Goal: Transaction & Acquisition: Purchase product/service

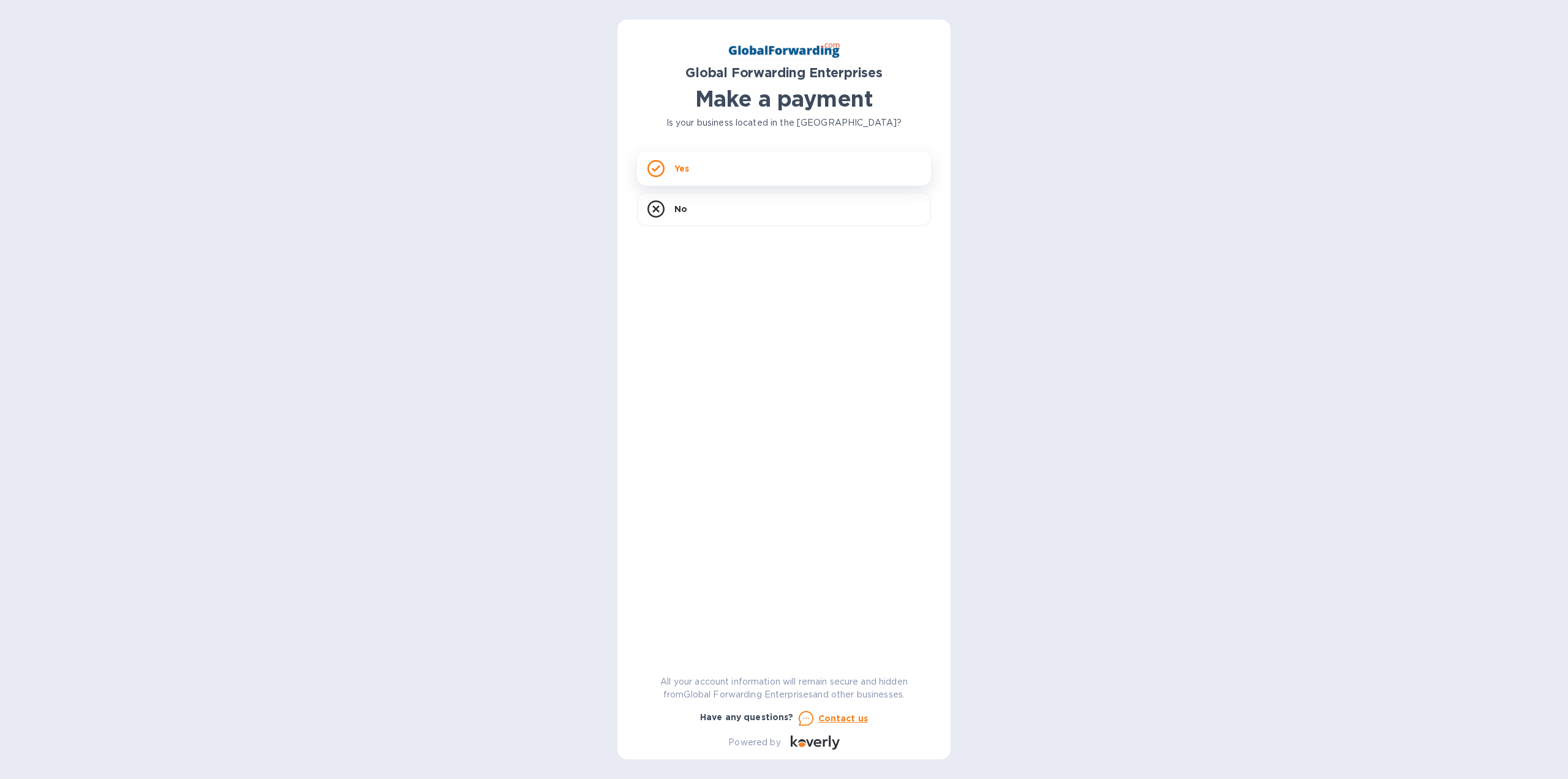
click at [708, 173] on div "Yes" at bounding box center [783, 169] width 294 height 35
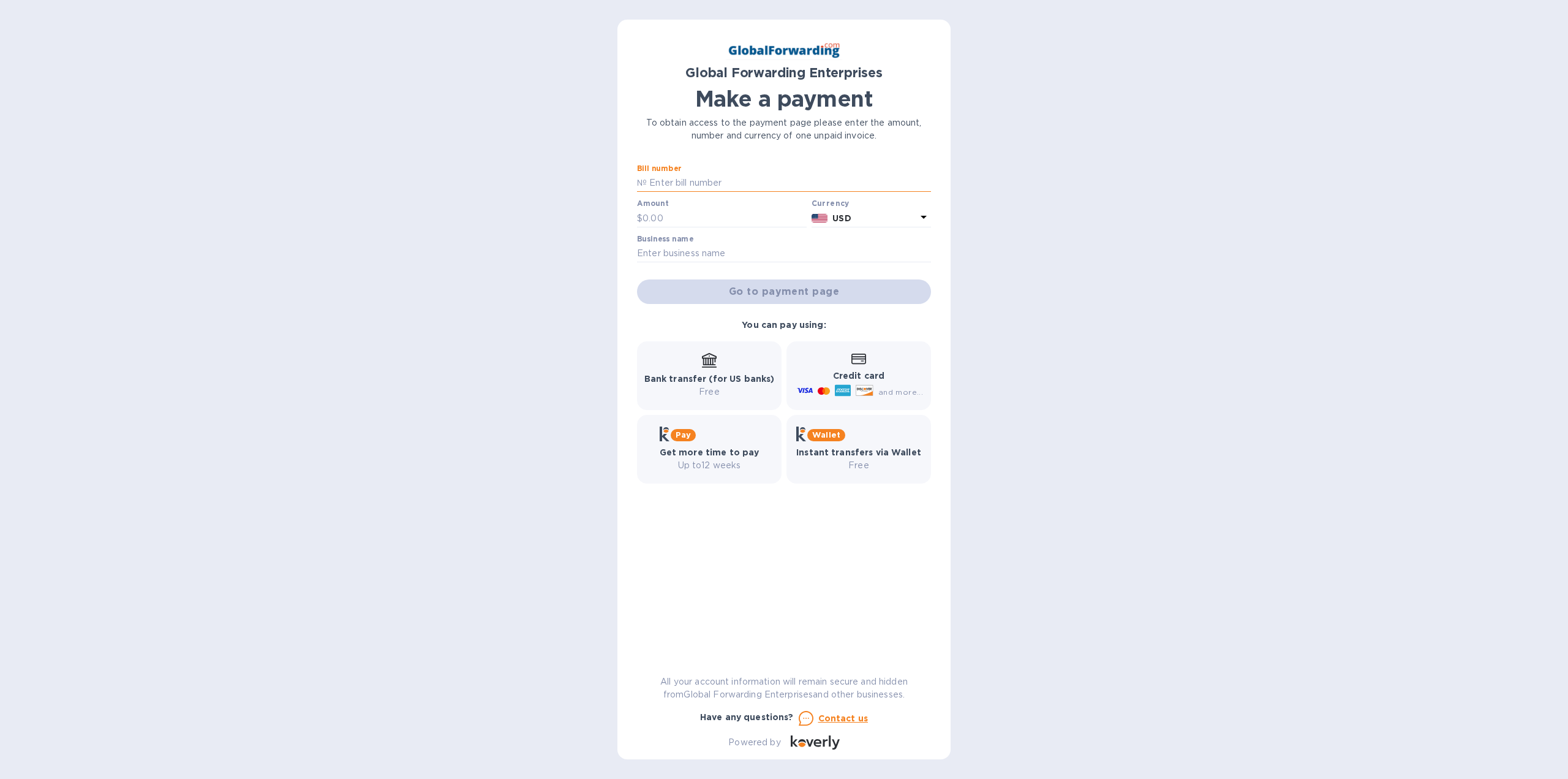
click at [737, 188] on input "text" at bounding box center [789, 183] width 284 height 18
paste input "ROWYAK11580226"
type input "ROWYAK11580226"
click at [716, 215] on input "text" at bounding box center [724, 218] width 164 height 18
paste input "660.56"
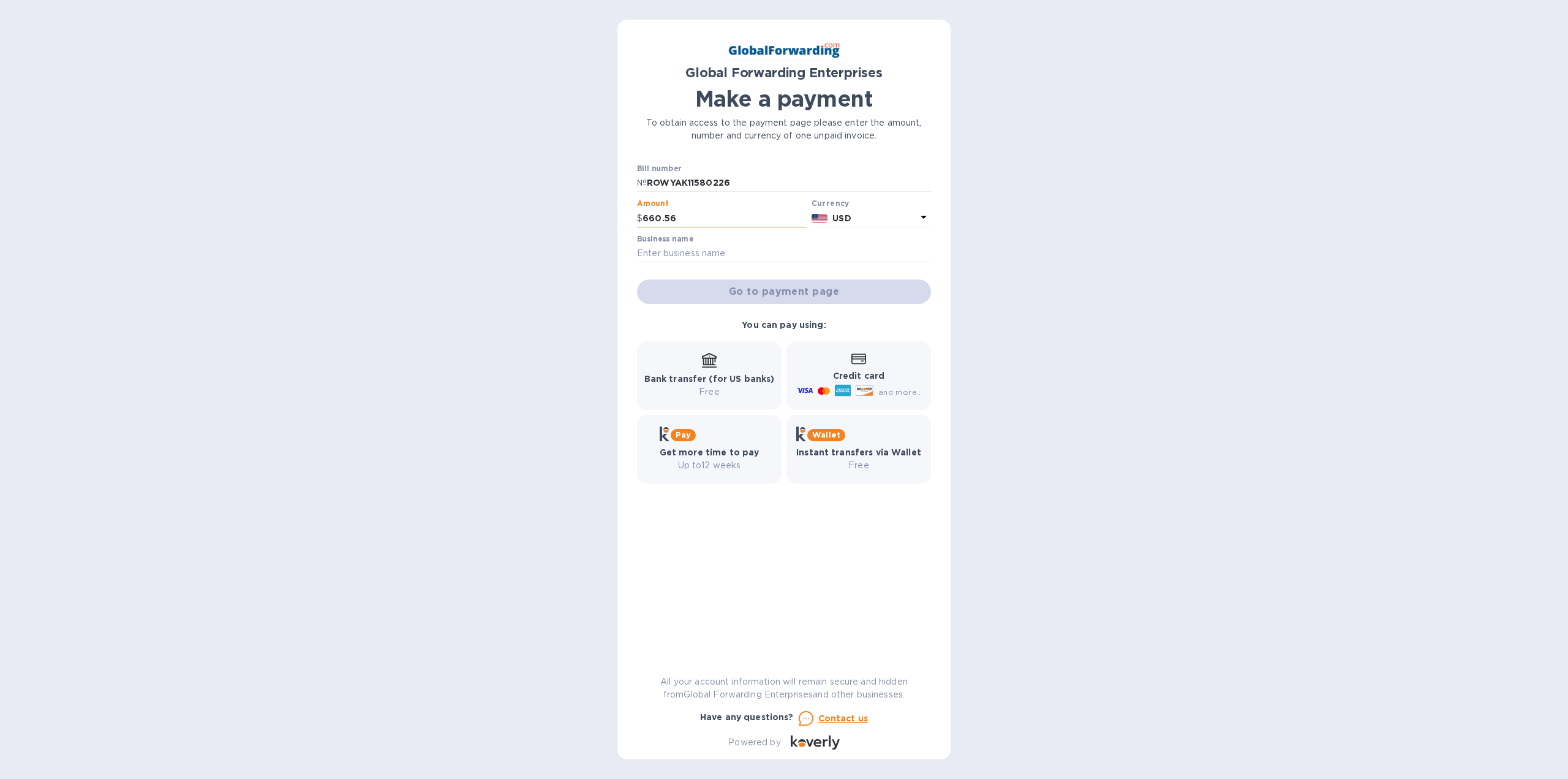
click at [757, 214] on input "660.56" at bounding box center [724, 218] width 164 height 18
paste input "66056"
paste input "text"
type input "660.56"
click at [720, 250] on input "text" at bounding box center [783, 253] width 294 height 18
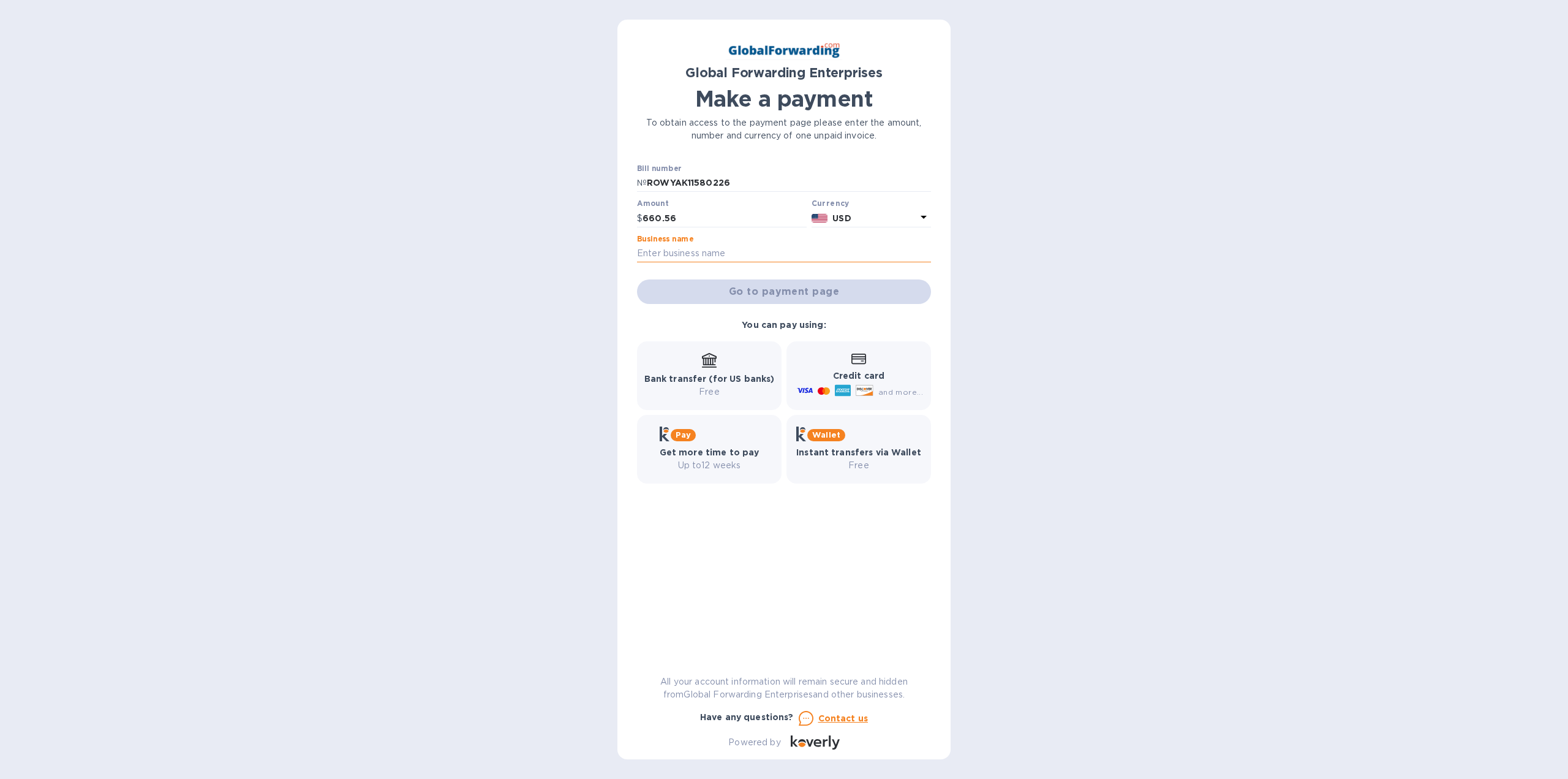
click at [720, 254] on input "text" at bounding box center [783, 253] width 294 height 18
type input "RowYak"
click at [503, 225] on div "Global Forwarding Enterprises Make a payment To obtain access to the payment pa…" at bounding box center [784, 390] width 1568 height 779
click at [713, 181] on input "ROWYAK11580226" at bounding box center [789, 183] width 284 height 18
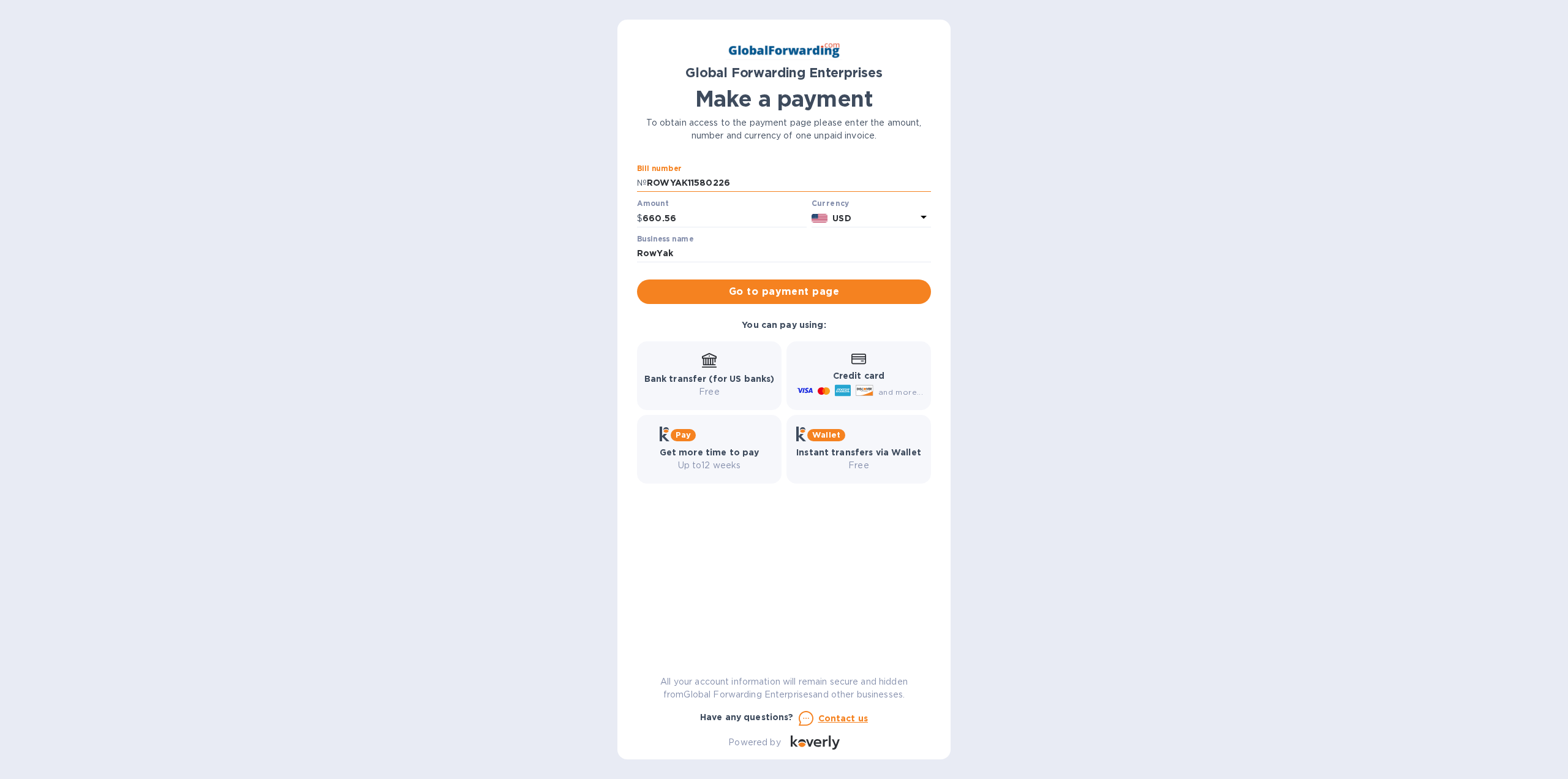
paste input "79671895"
type input "79671895"
click at [766, 290] on span "Go to payment page" at bounding box center [784, 292] width 275 height 15
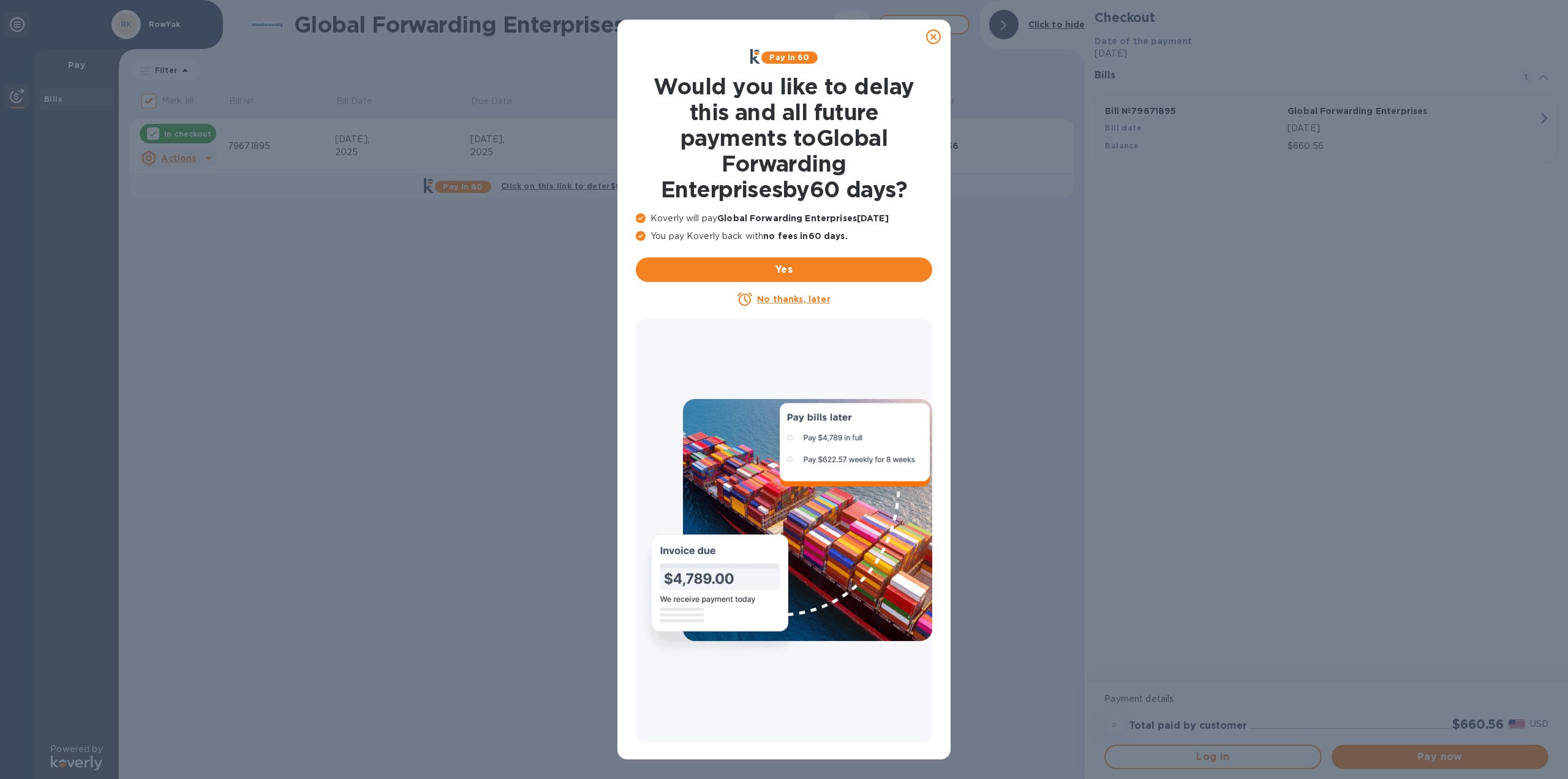
click at [813, 298] on u "No thanks, later" at bounding box center [794, 298] width 73 height 10
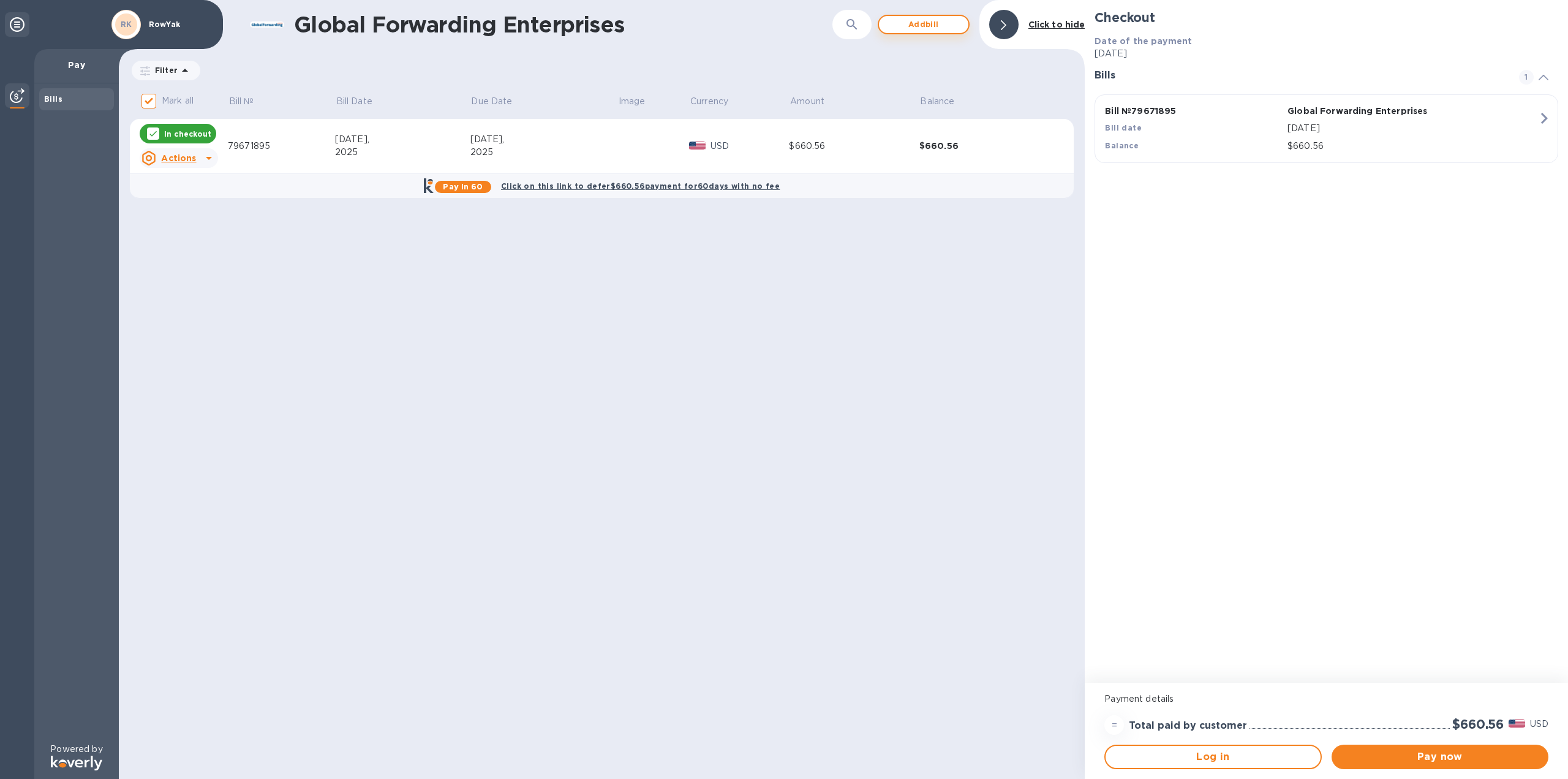
click at [910, 29] on span "Add bill" at bounding box center [923, 24] width 70 height 15
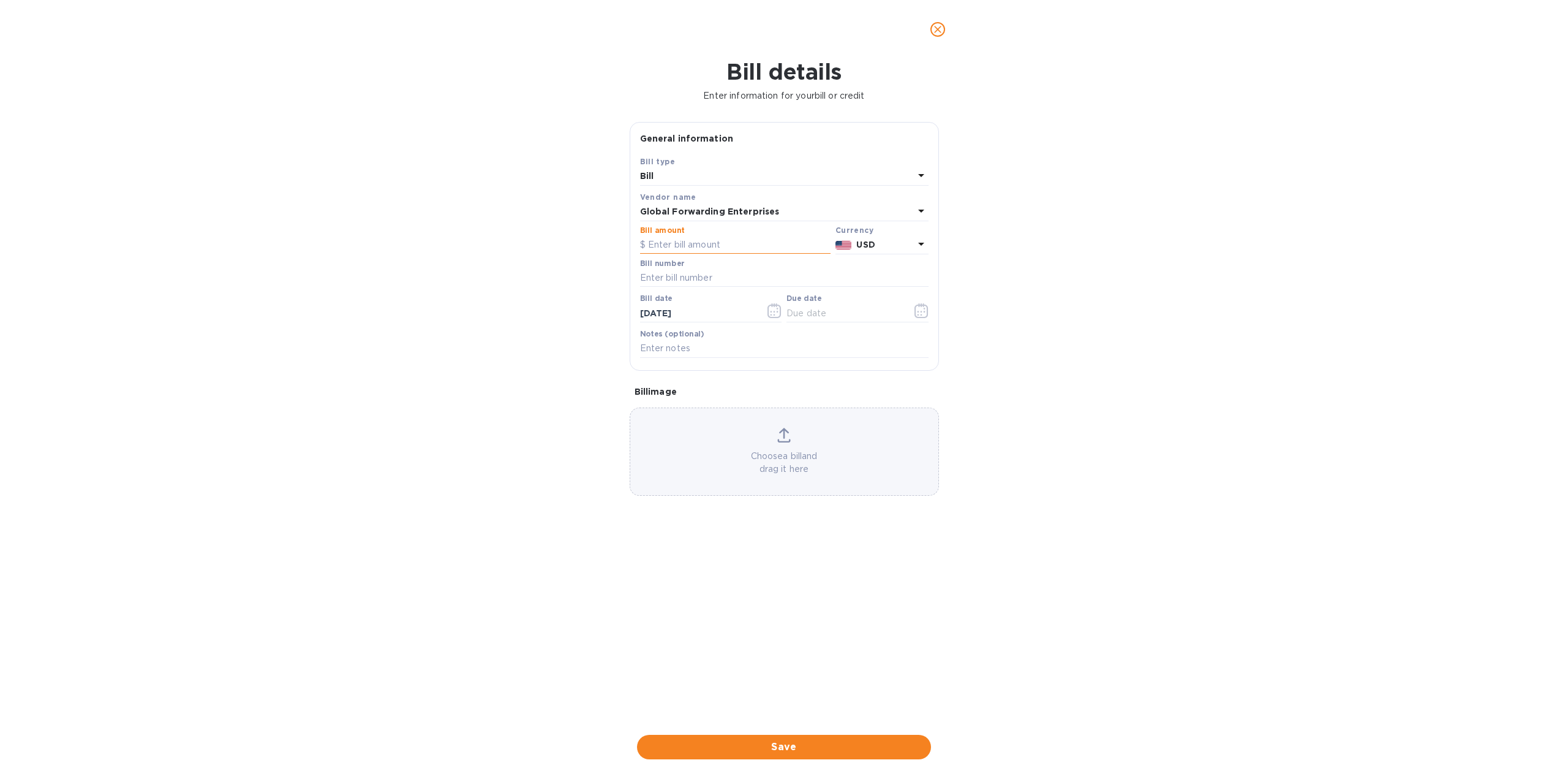
click at [703, 247] on input "text" at bounding box center [735, 244] width 191 height 18
paste input "79,671,896"
type input "79,671,896"
click at [704, 275] on input "text" at bounding box center [785, 278] width 289 height 18
paste input "79671896"
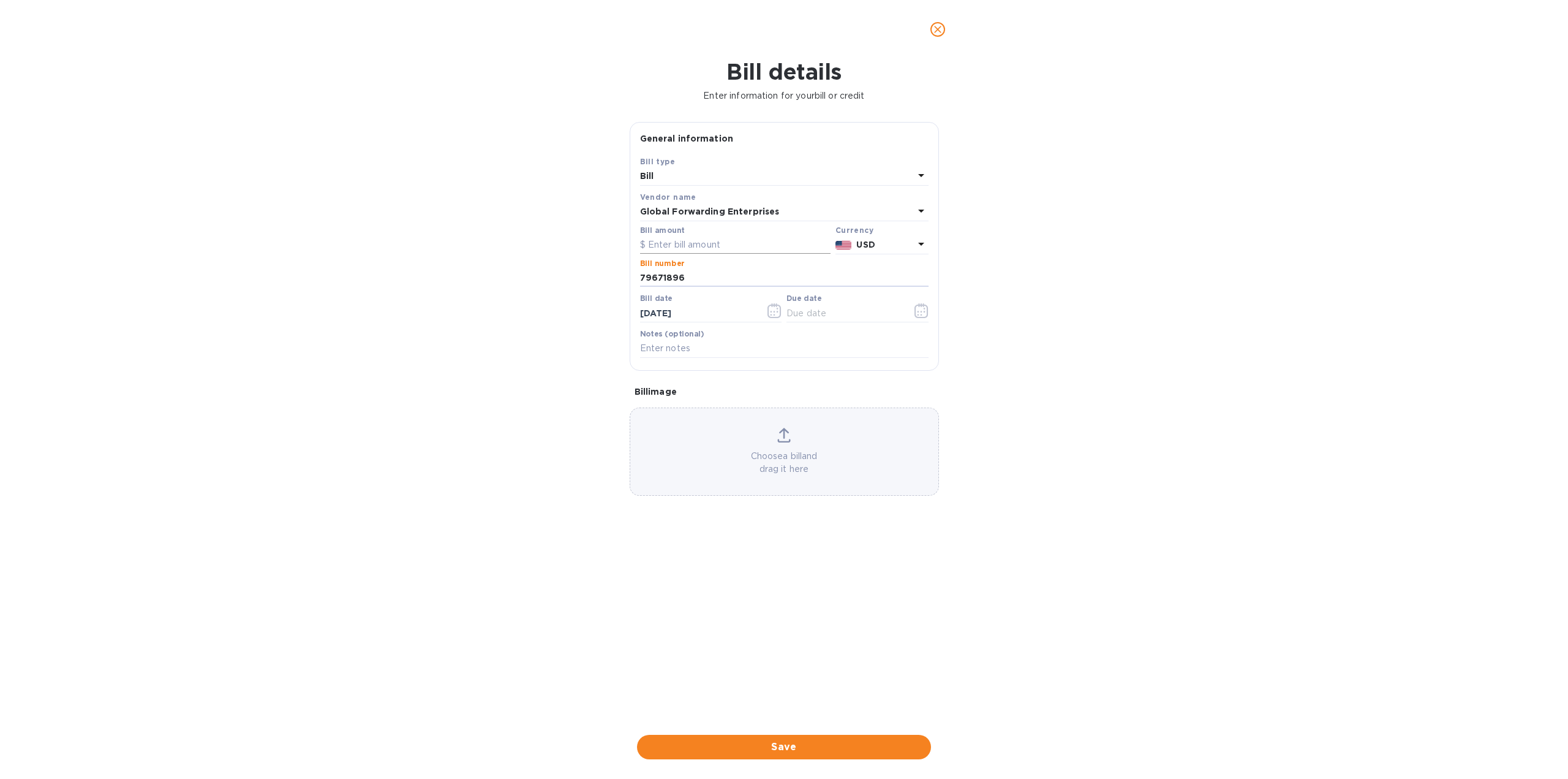
type input "79671896"
click at [711, 244] on input "text" at bounding box center [735, 244] width 191 height 18
paste input "666.29"
type input "666.29"
click at [692, 297] on div "Bill date [DATE]" at bounding box center [711, 308] width 142 height 28
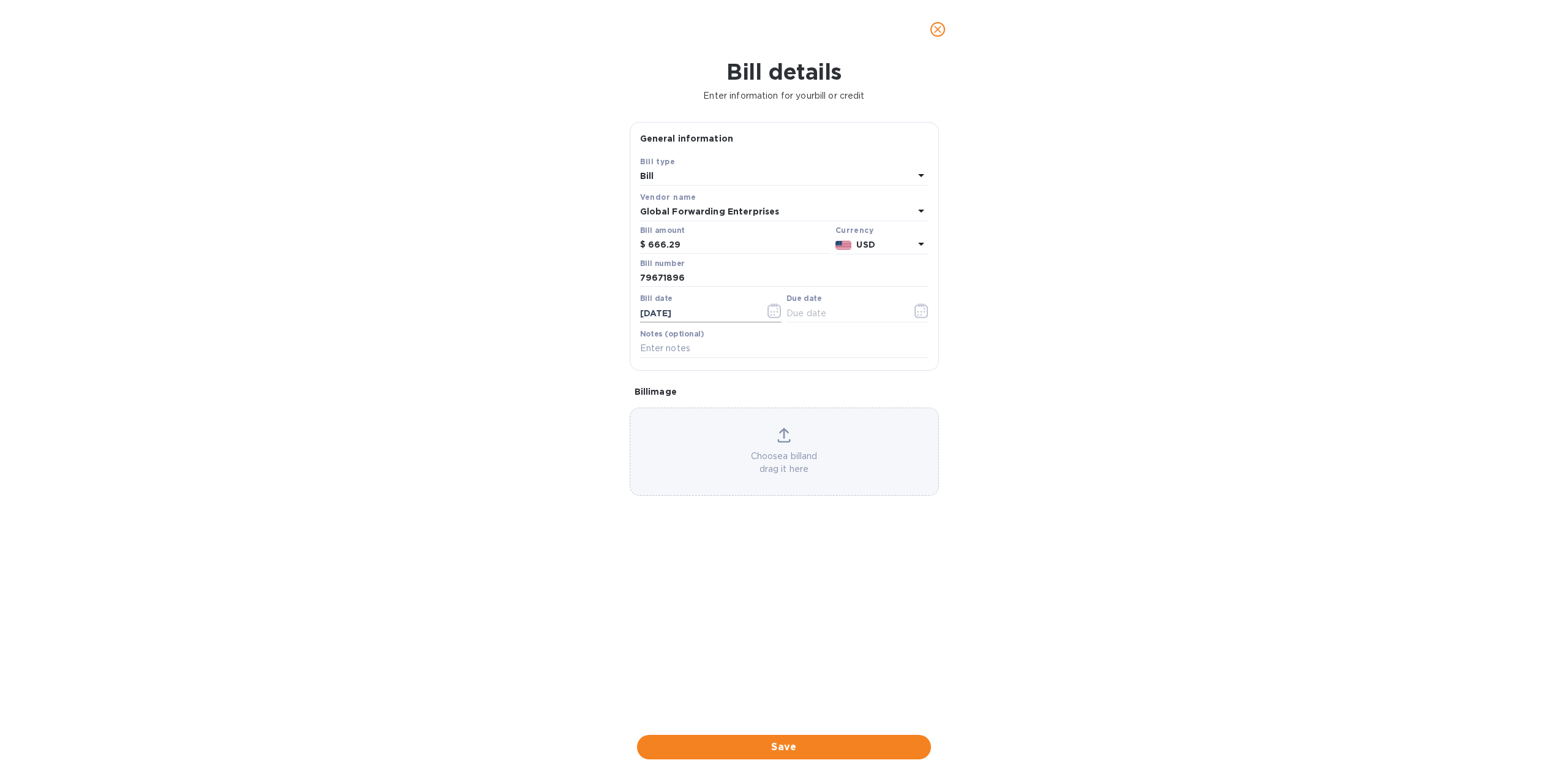
click at [696, 310] on input "[DATE]" at bounding box center [698, 313] width 116 height 18
click at [780, 316] on icon "button" at bounding box center [774, 311] width 13 height 15
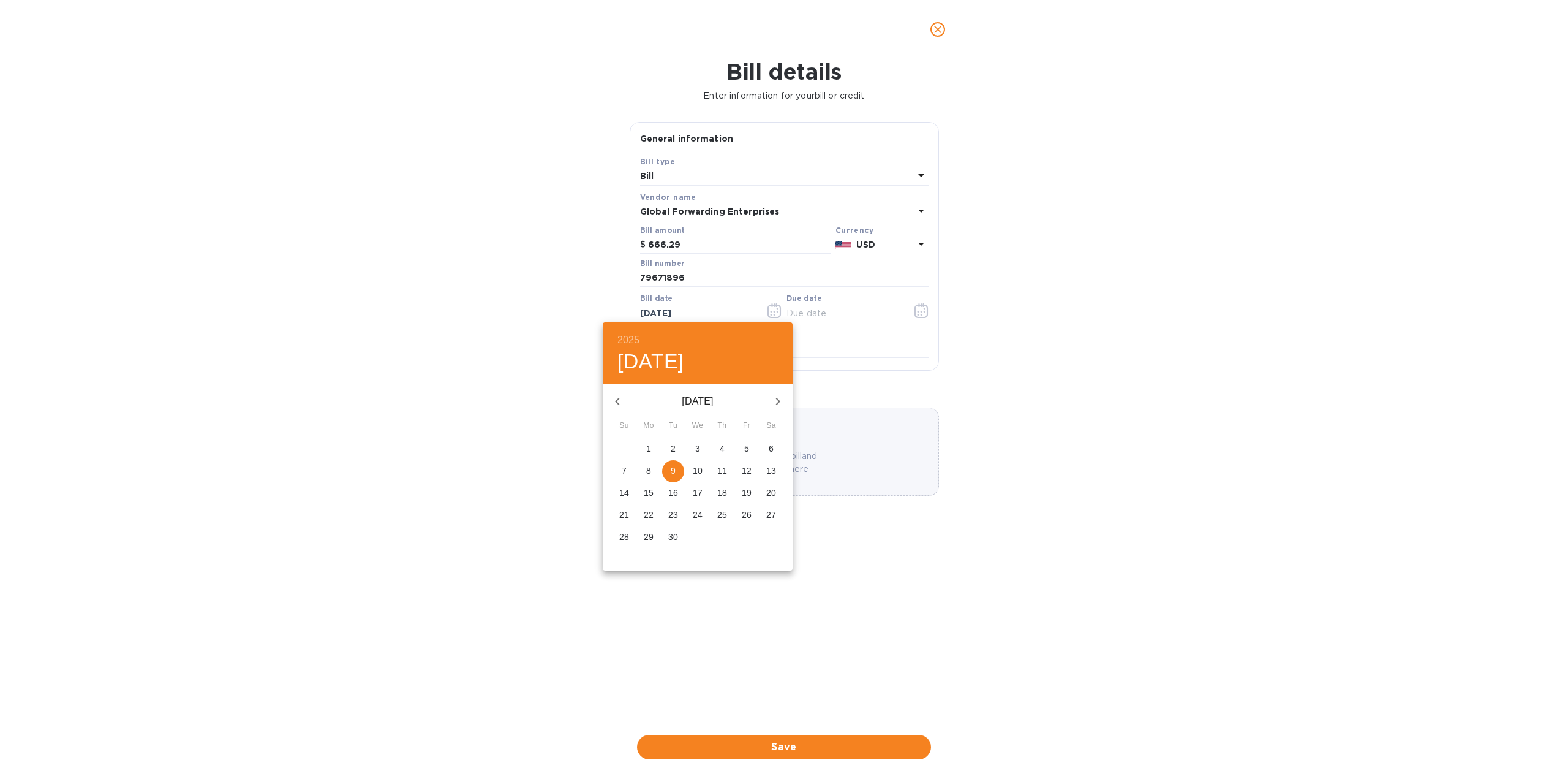
click at [621, 405] on icon "button" at bounding box center [618, 401] width 15 height 15
click at [727, 547] on button "28" at bounding box center [722, 537] width 22 height 22
type input "[DATE]"
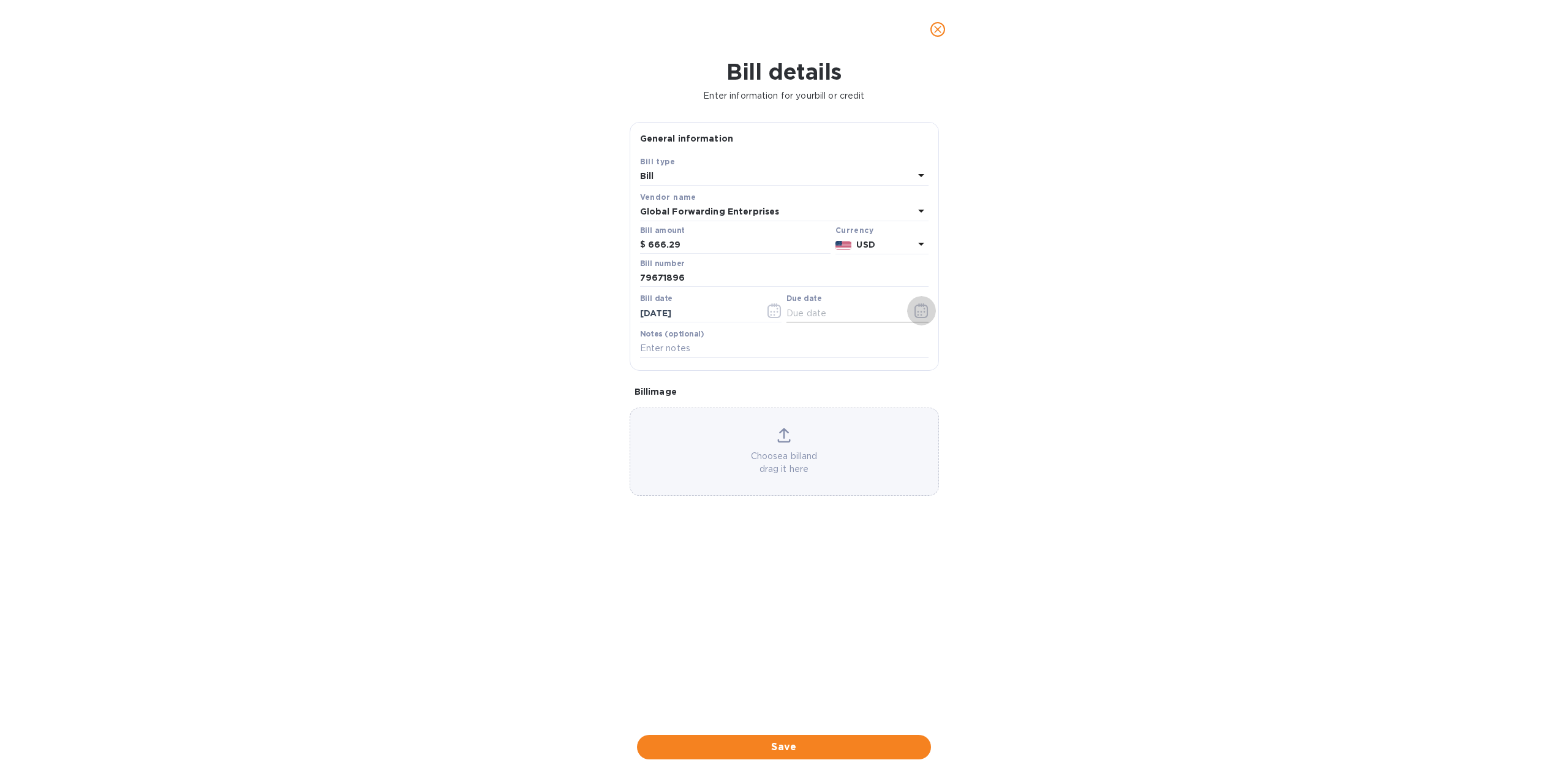
click at [914, 309] on icon "button" at bounding box center [921, 311] width 13 height 15
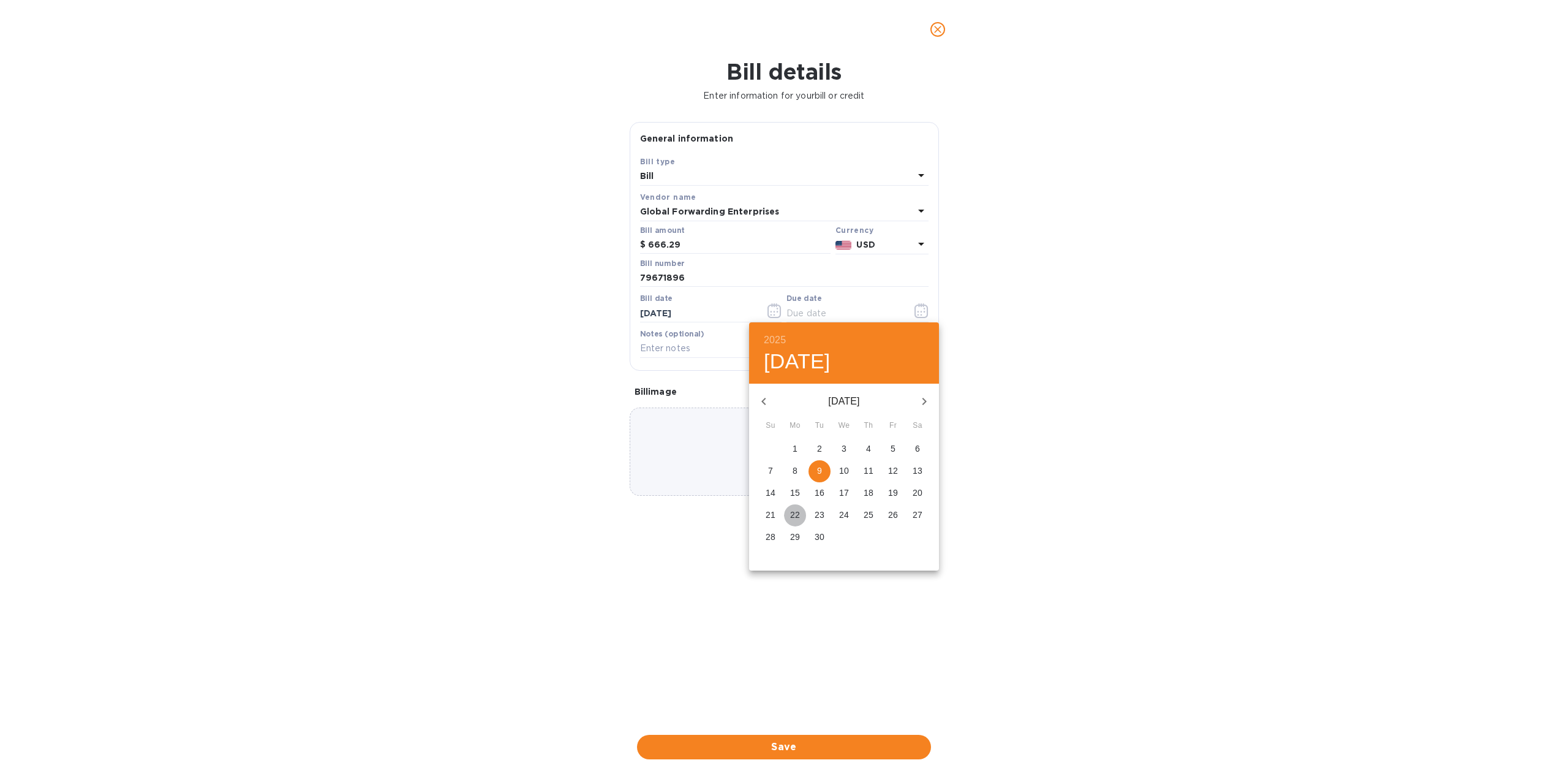
click at [800, 521] on button "22" at bounding box center [795, 515] width 22 height 22
type input "[DATE]"
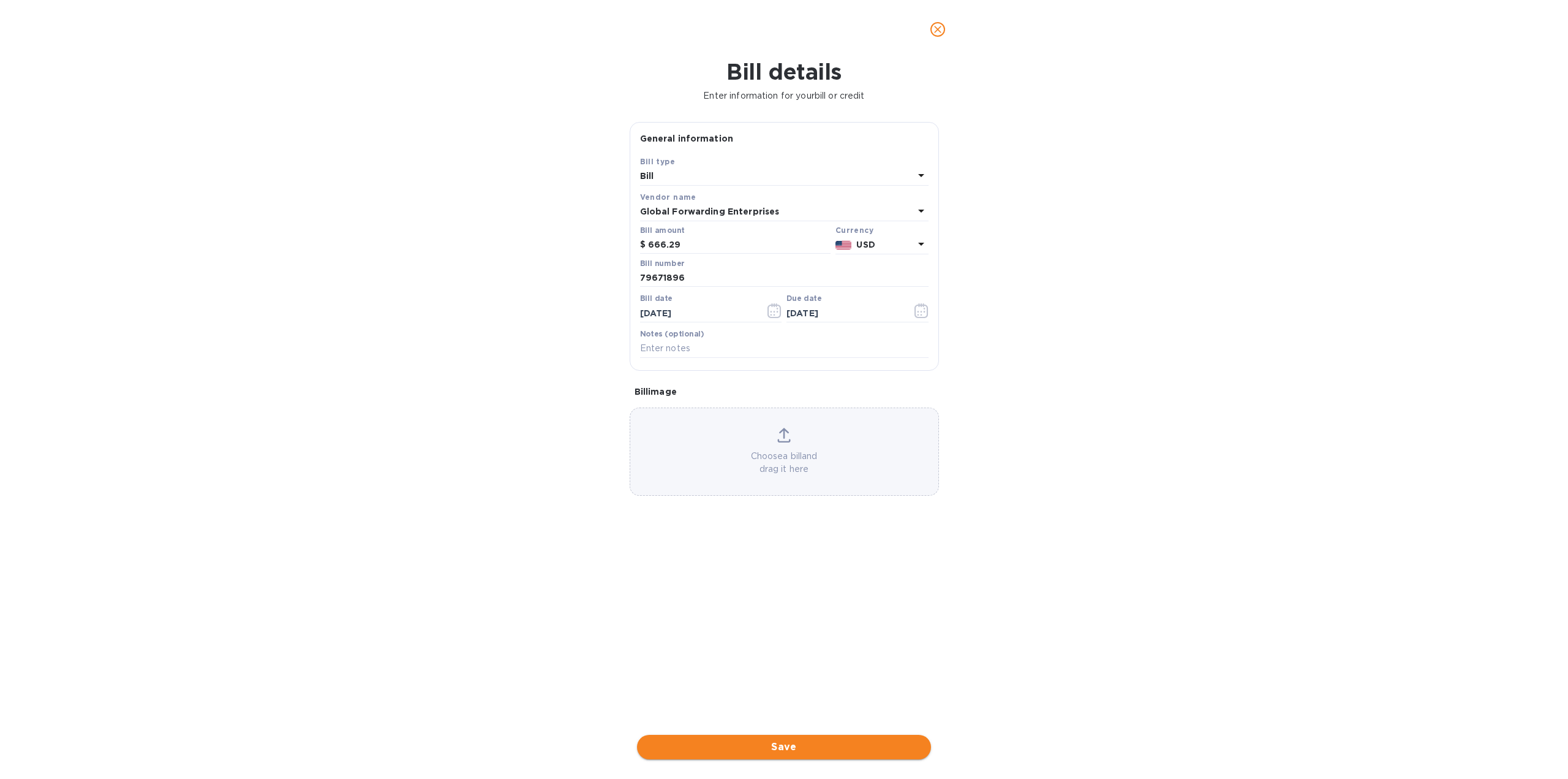
click at [794, 747] on span "Save" at bounding box center [784, 747] width 275 height 15
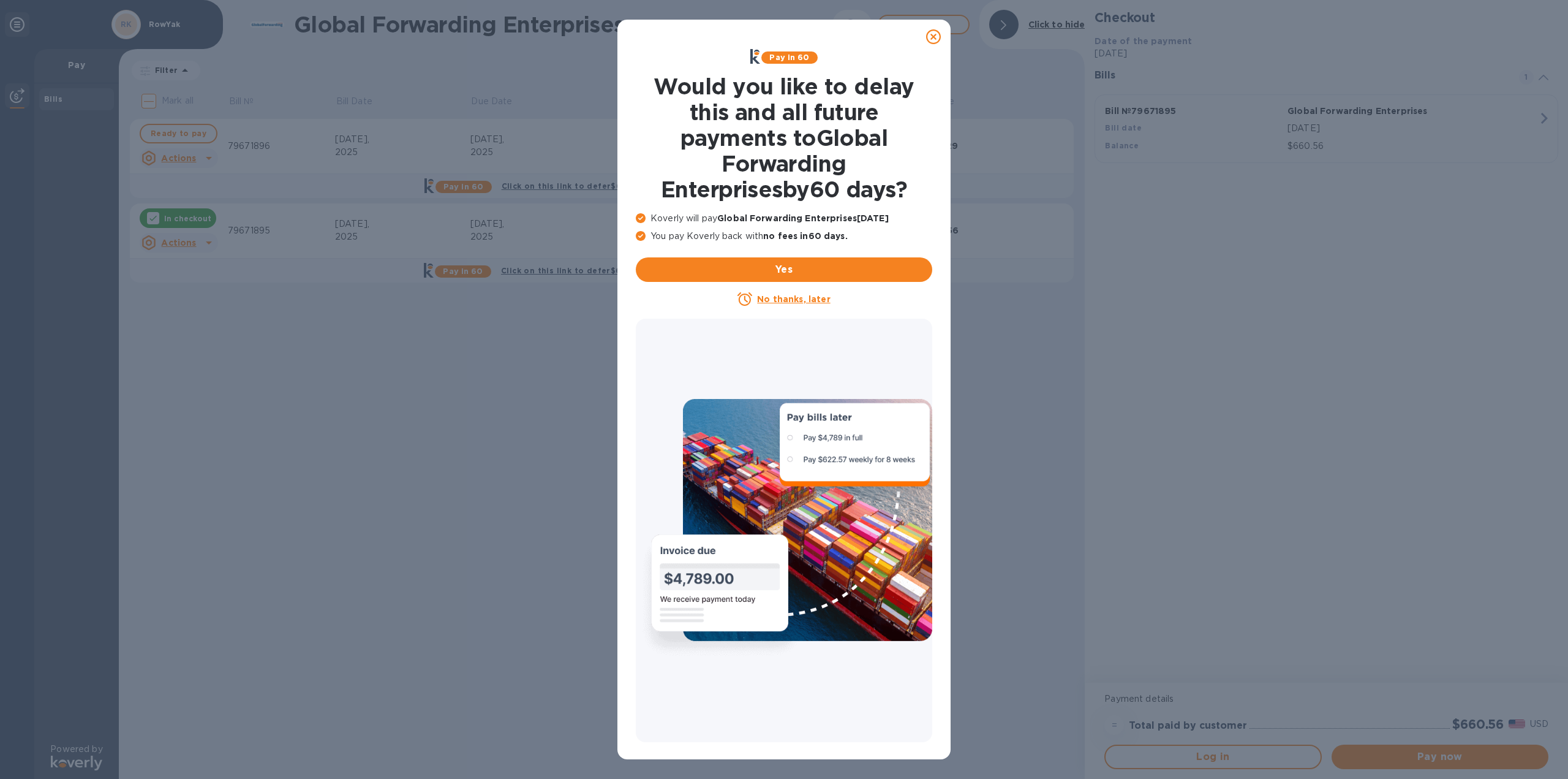
click at [933, 38] on icon at bounding box center [933, 37] width 15 height 15
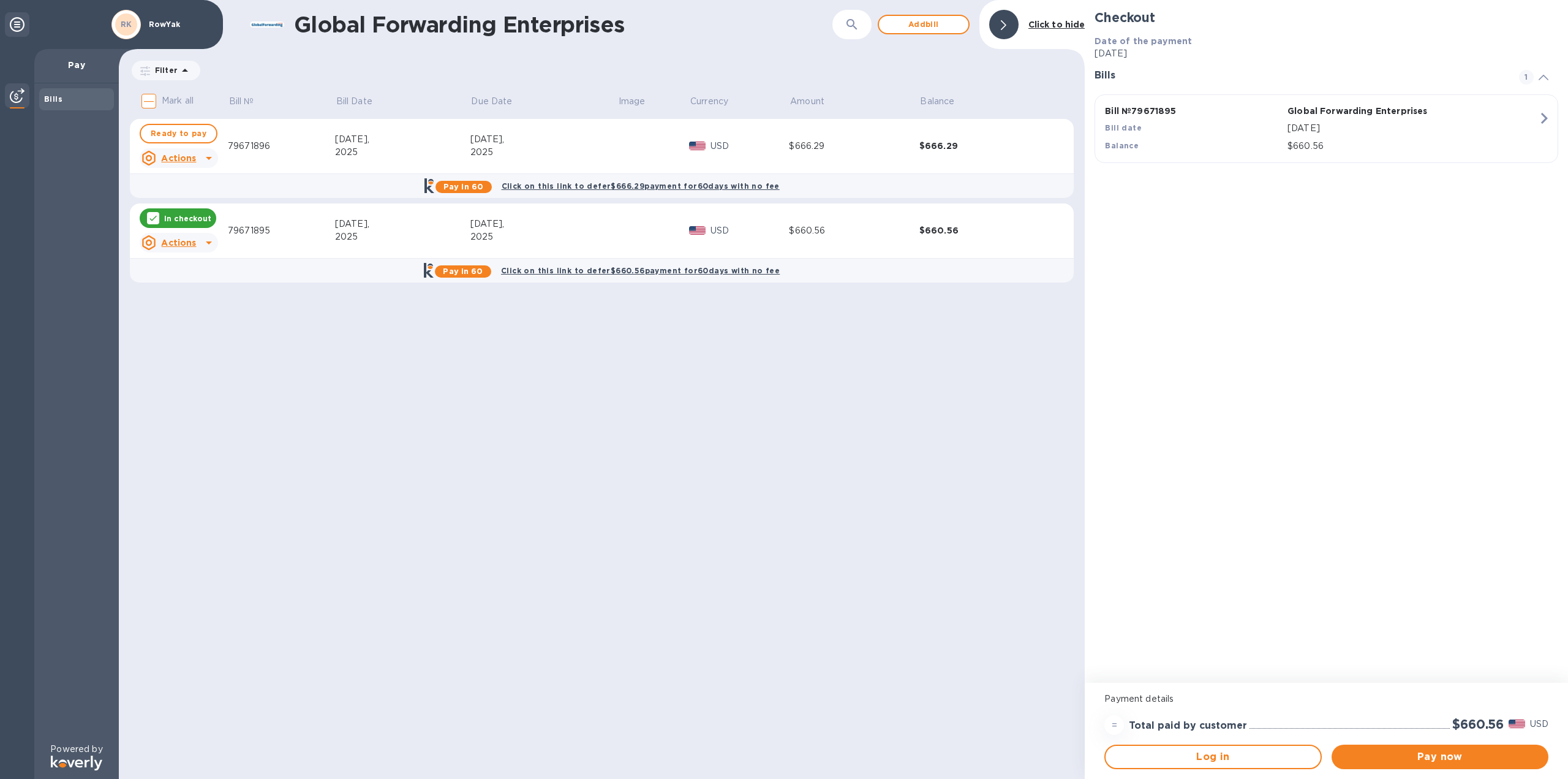
click at [228, 228] on div "79671895" at bounding box center [282, 230] width 107 height 13
click at [199, 244] on div at bounding box center [208, 242] width 20 height 20
click at [206, 289] on b "Open bill" at bounding box center [194, 292] width 41 height 10
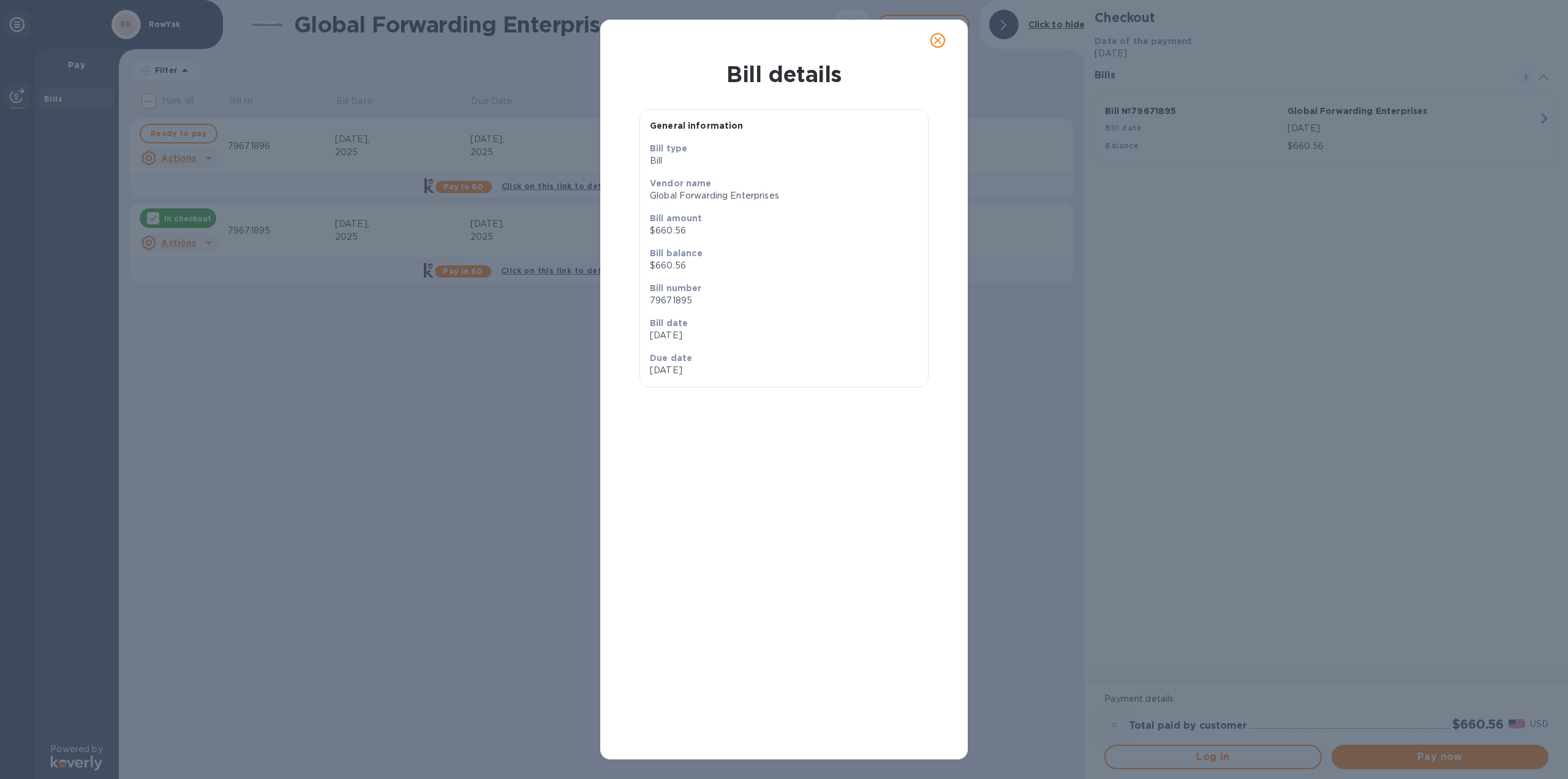
click at [206, 289] on div "Bill details General information Bill type [PERSON_NAME] name Global Forwarding…" at bounding box center [784, 390] width 1568 height 779
click at [936, 46] on icon "close" at bounding box center [938, 40] width 13 height 13
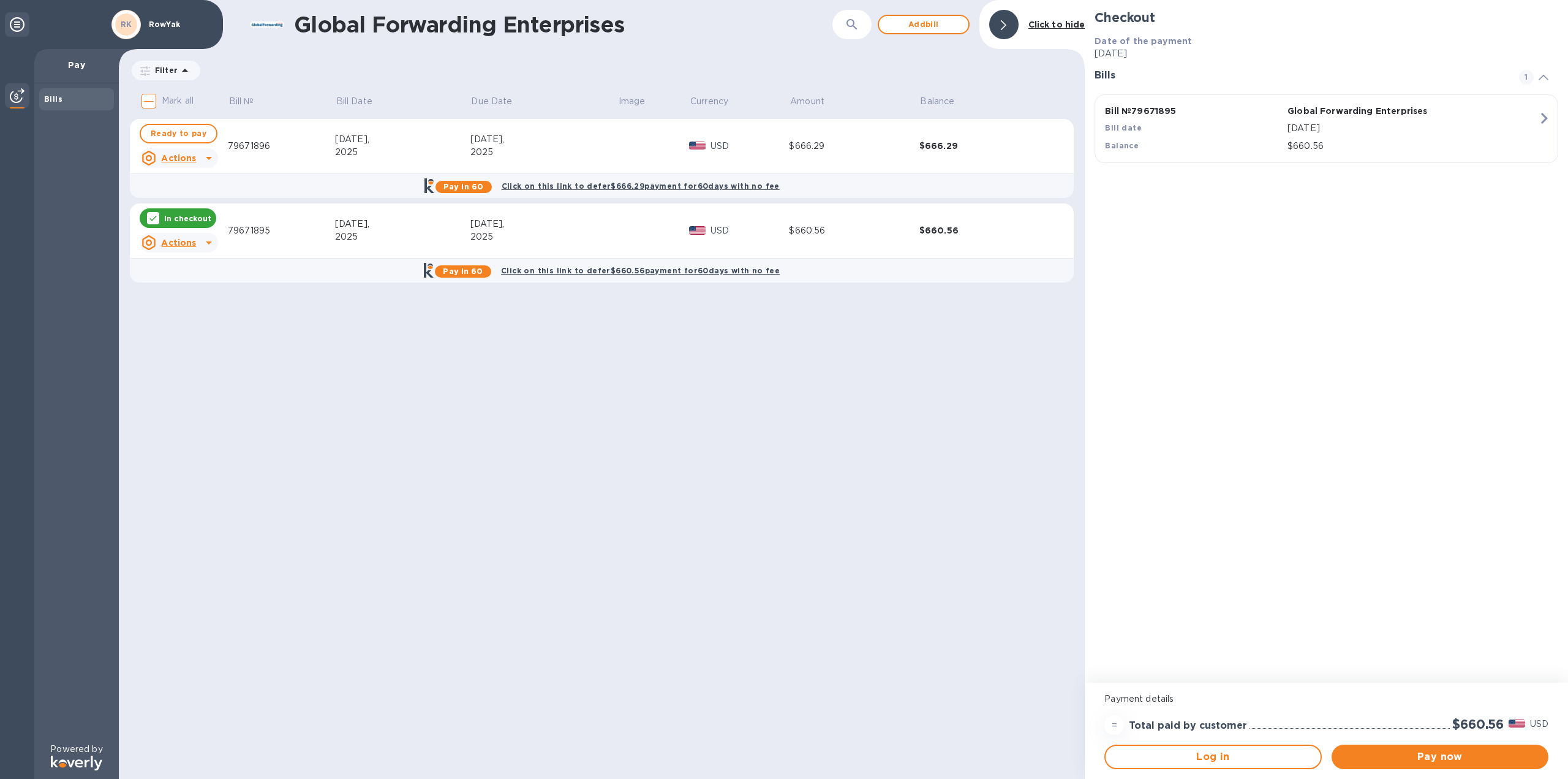
click at [177, 214] on p "In checkout" at bounding box center [188, 219] width 47 height 10
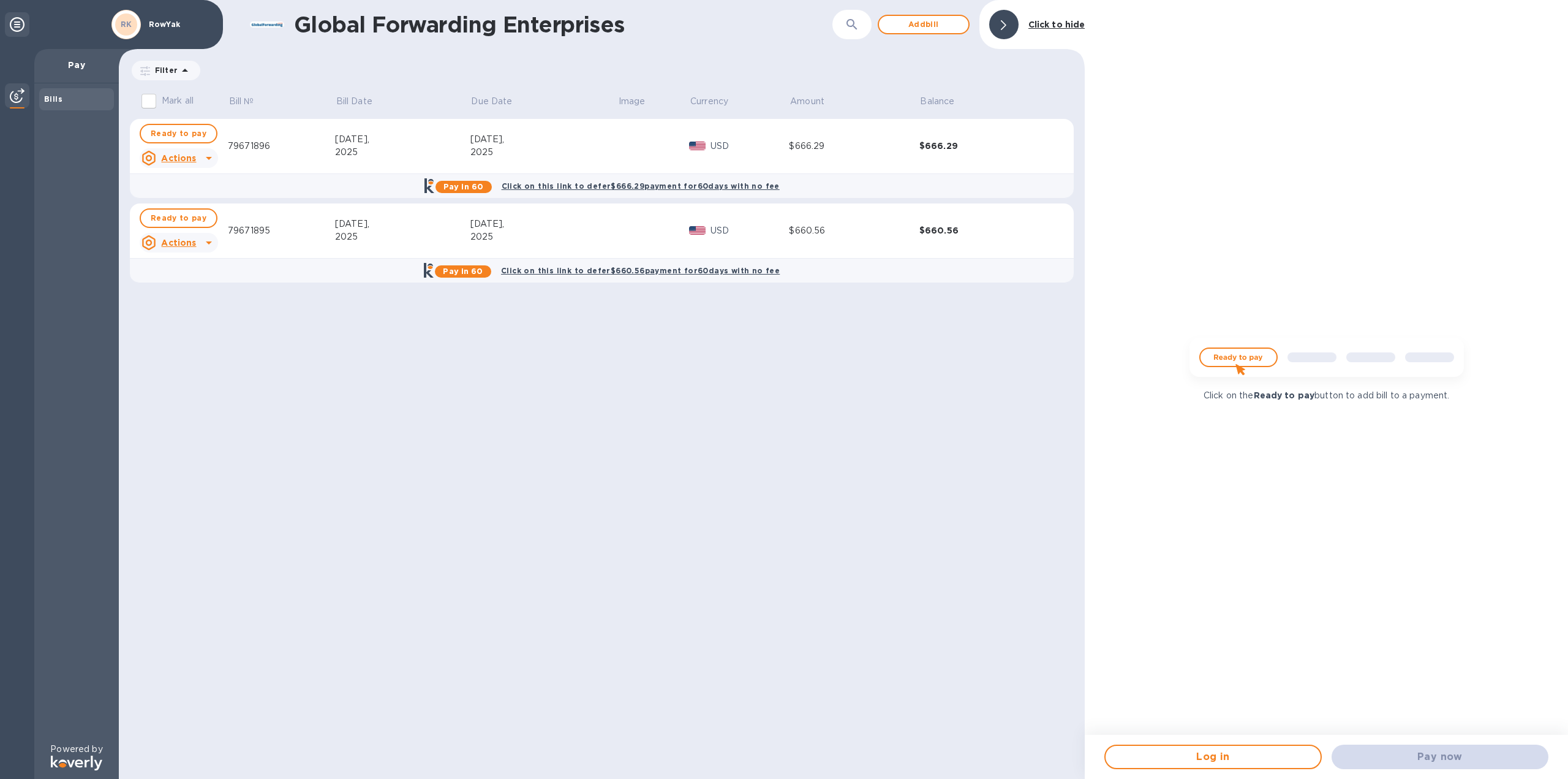
click at [194, 248] on p "Actions" at bounding box center [178, 242] width 35 height 13
click at [210, 285] on div "Open bill" at bounding box center [194, 293] width 46 height 20
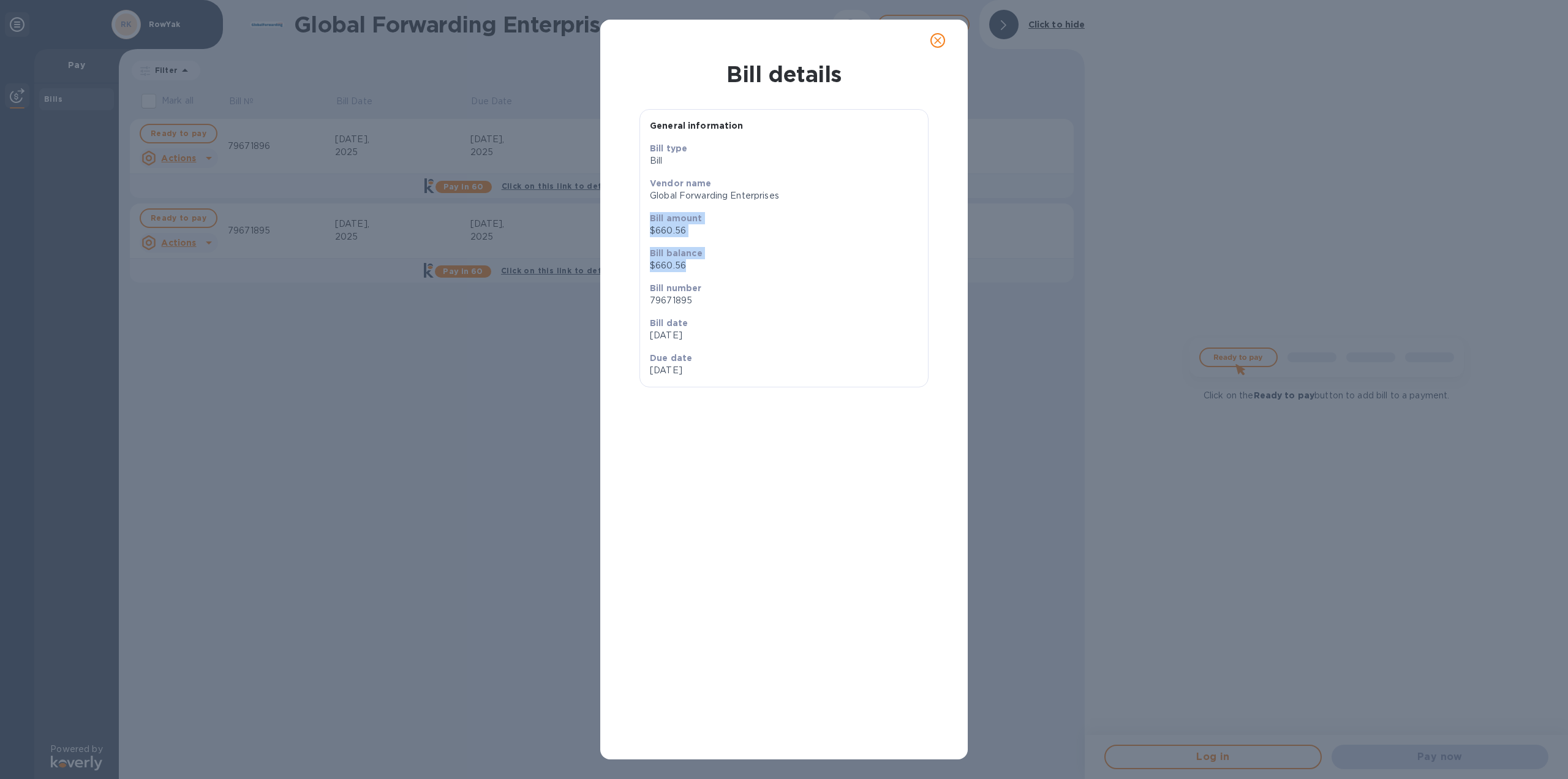
drag, startPoint x: 853, startPoint y: 216, endPoint x: 697, endPoint y: 255, distance: 160.8
click at [690, 261] on div "Bill type Bill Vendor name Global Forwarding Enterprises Bill amount $660.56 Bi…" at bounding box center [784, 259] width 278 height 244
click at [936, 46] on icon "close" at bounding box center [938, 40] width 13 height 13
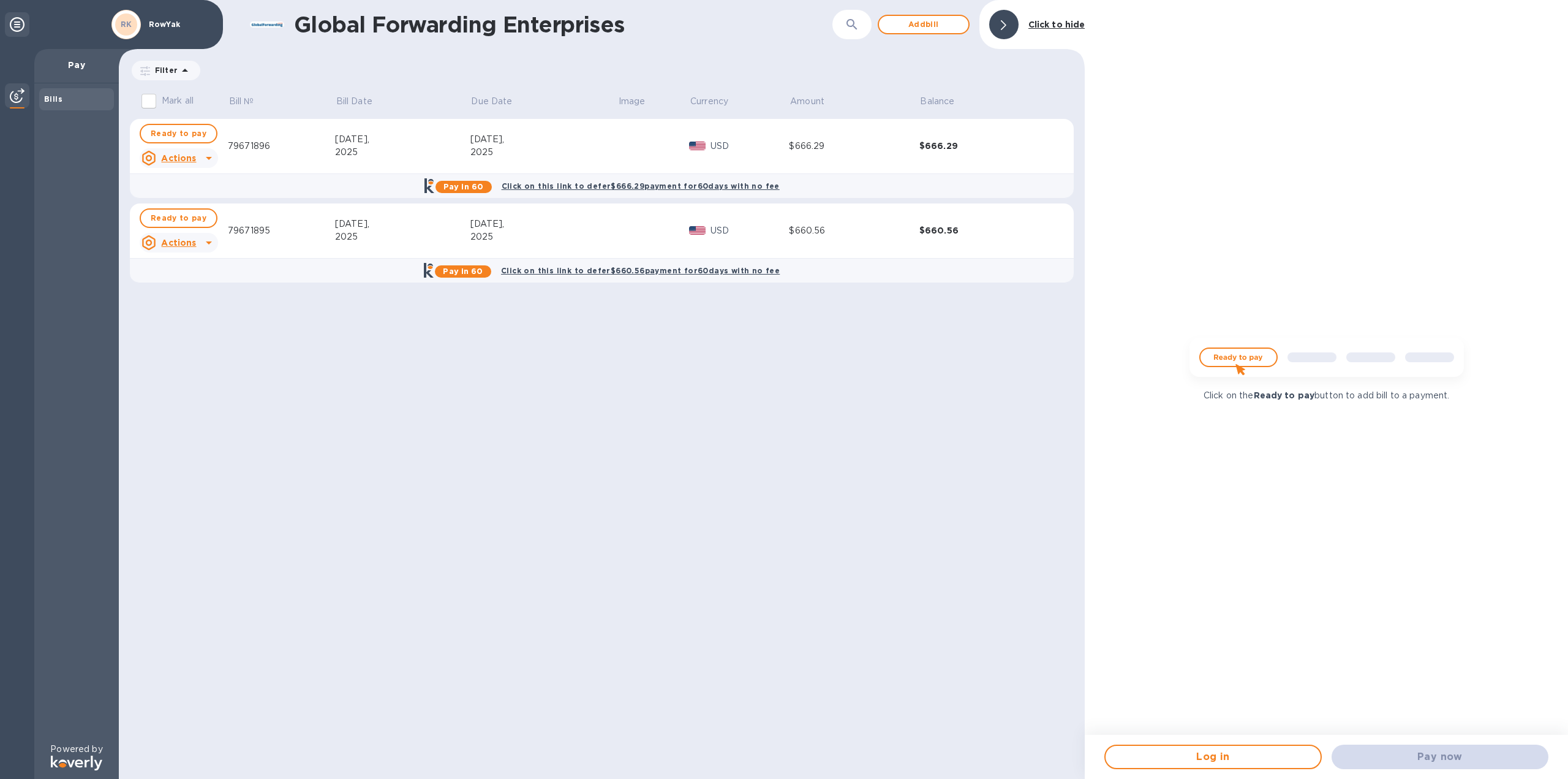
click at [191, 245] on u "Actions" at bounding box center [178, 242] width 35 height 10
click at [188, 319] on b "Delete" at bounding box center [189, 321] width 31 height 10
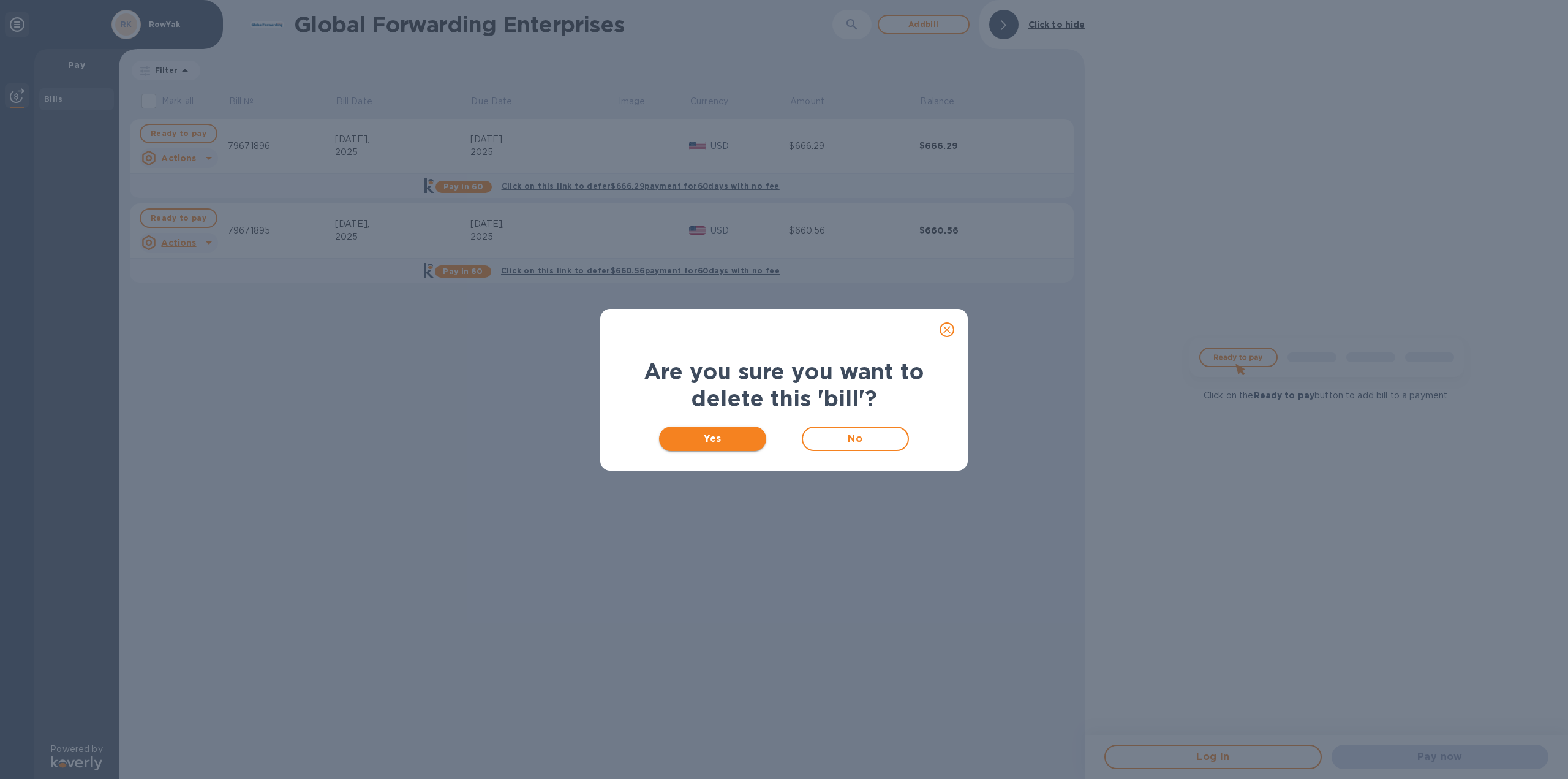
click at [710, 434] on span "Yes" at bounding box center [713, 439] width 88 height 15
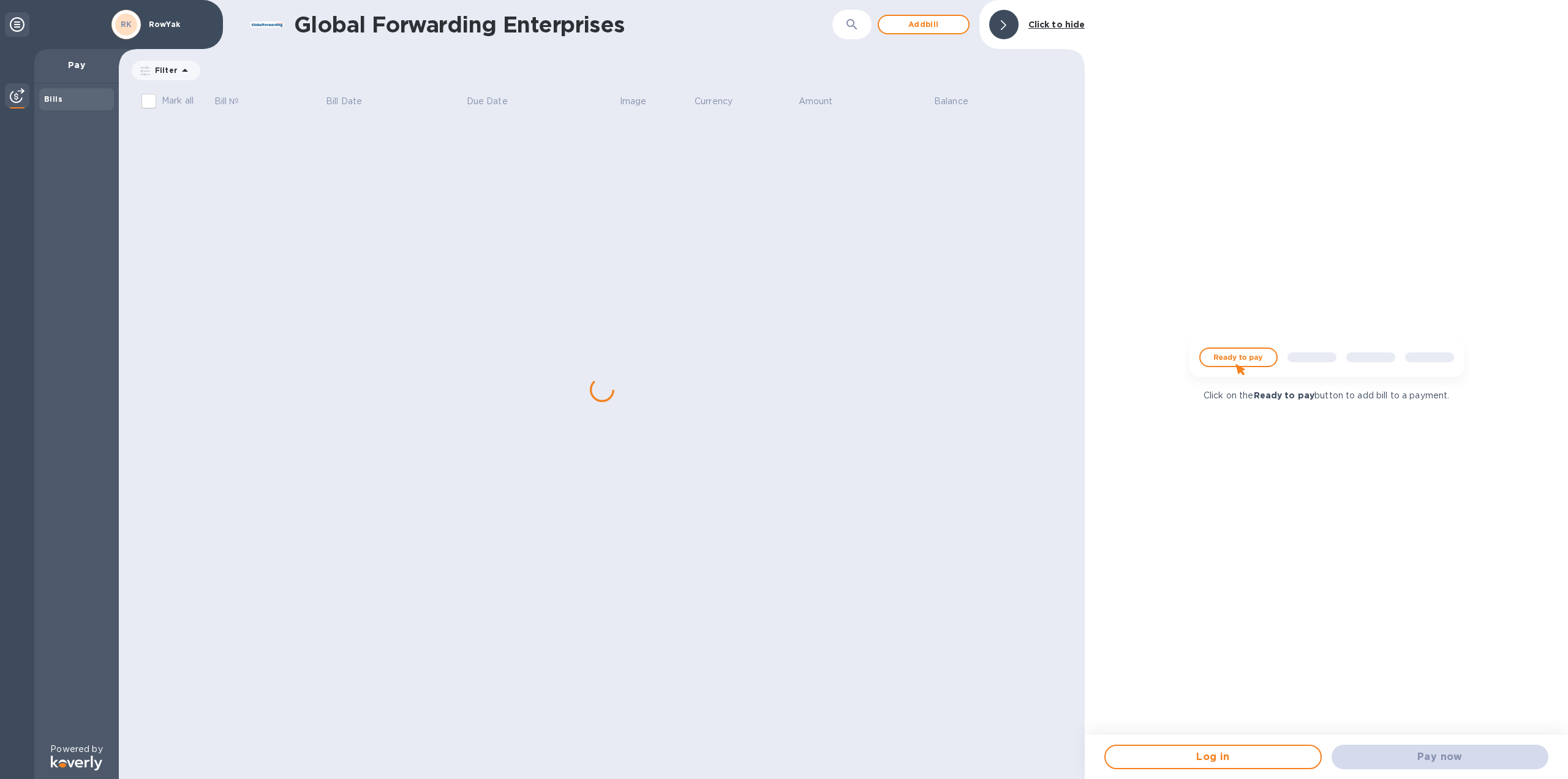
checkbox input "true"
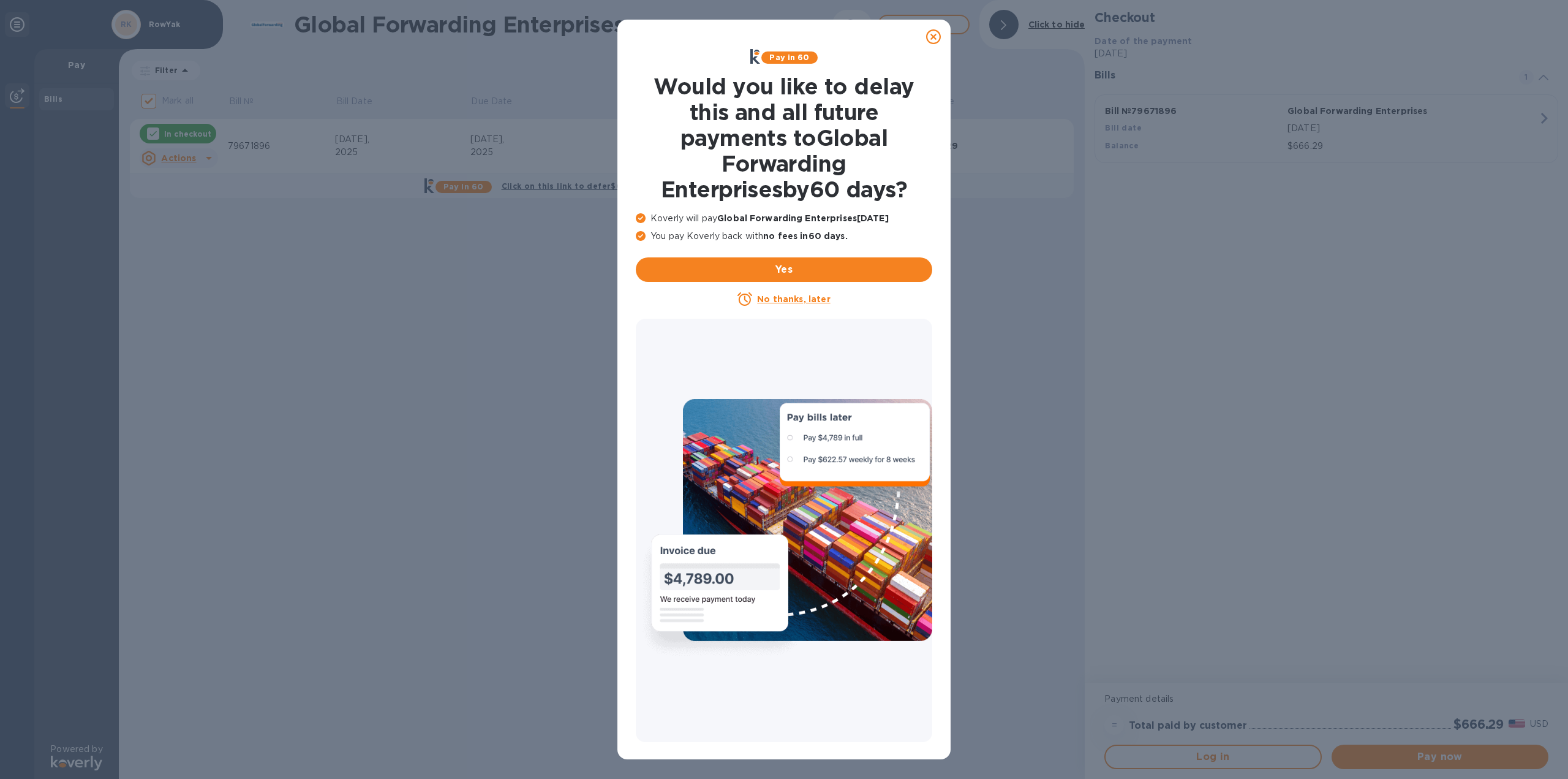
click at [813, 305] on p "No thanks, later" at bounding box center [794, 299] width 73 height 13
click at [805, 300] on u "No thanks, later" at bounding box center [794, 298] width 73 height 10
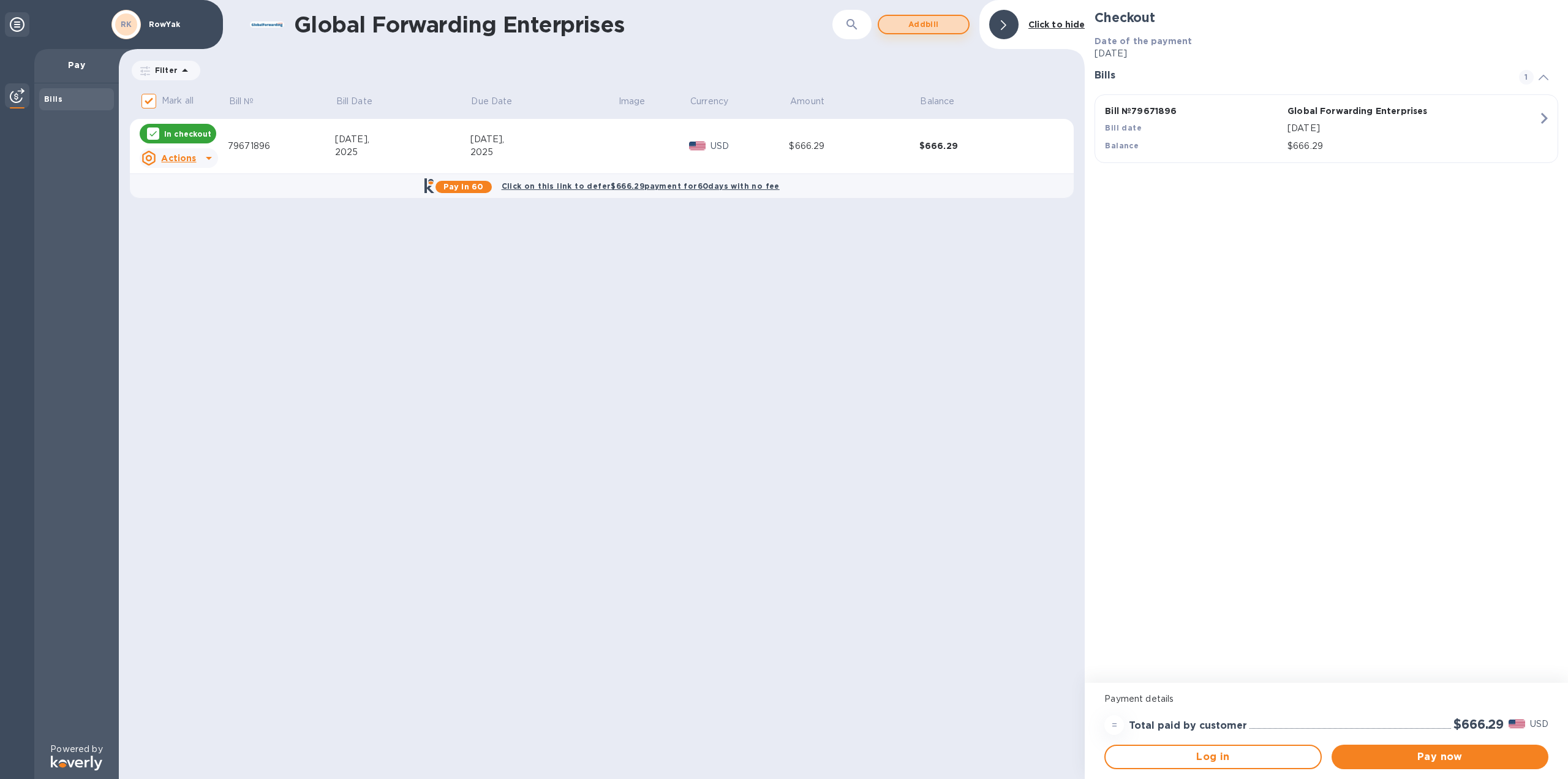
click at [947, 27] on span "Add bill" at bounding box center [923, 24] width 70 height 15
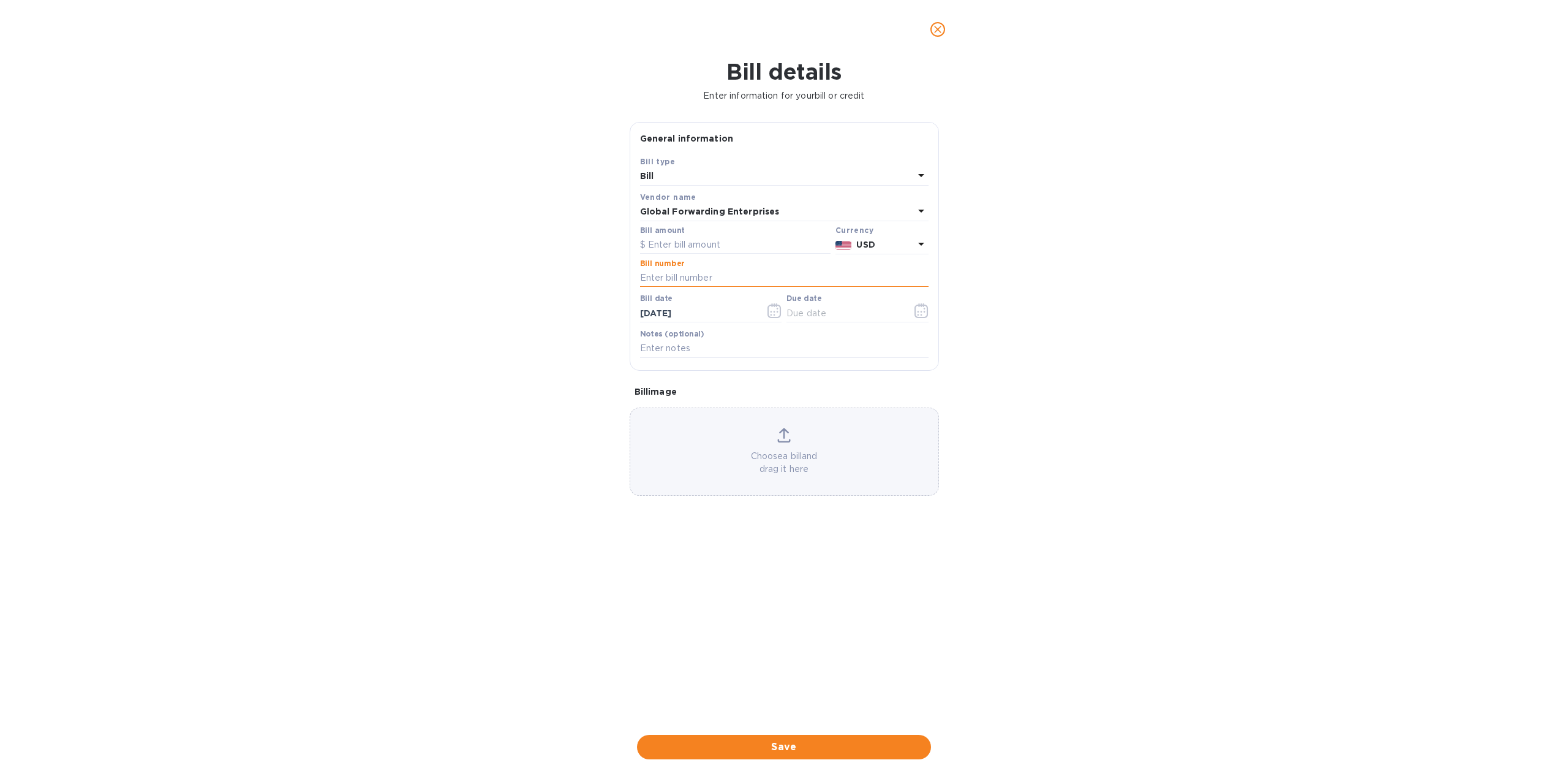
click at [690, 281] on input "text" at bounding box center [785, 278] width 289 height 18
paste input "$660.56"
type input "$660.56"
click at [679, 239] on input "text" at bounding box center [735, 244] width 191 height 18
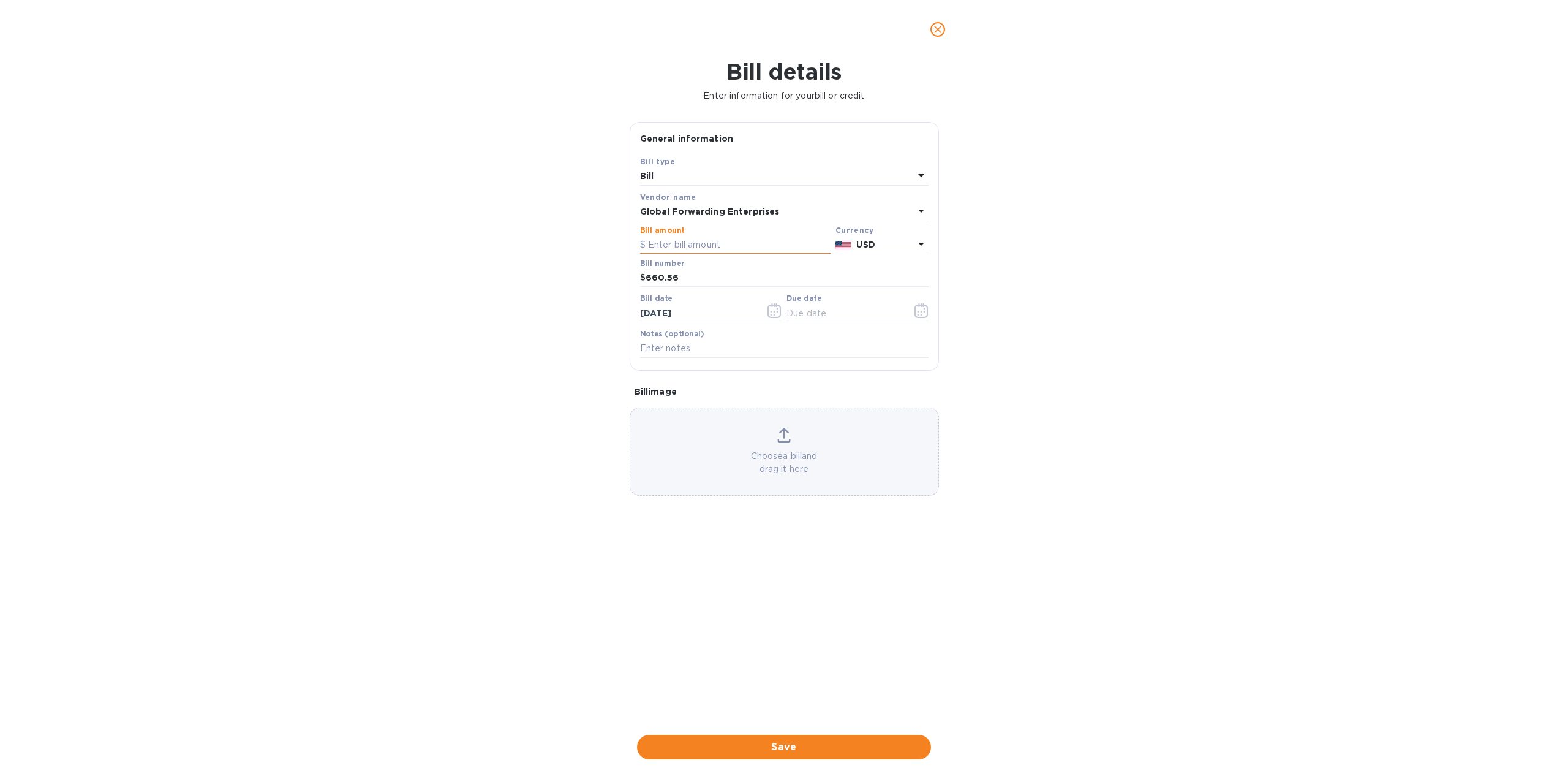
paste input "660.56"
type input "660.56"
click at [660, 272] on input "$660.56" at bounding box center [785, 278] width 289 height 18
paste input "79671895"
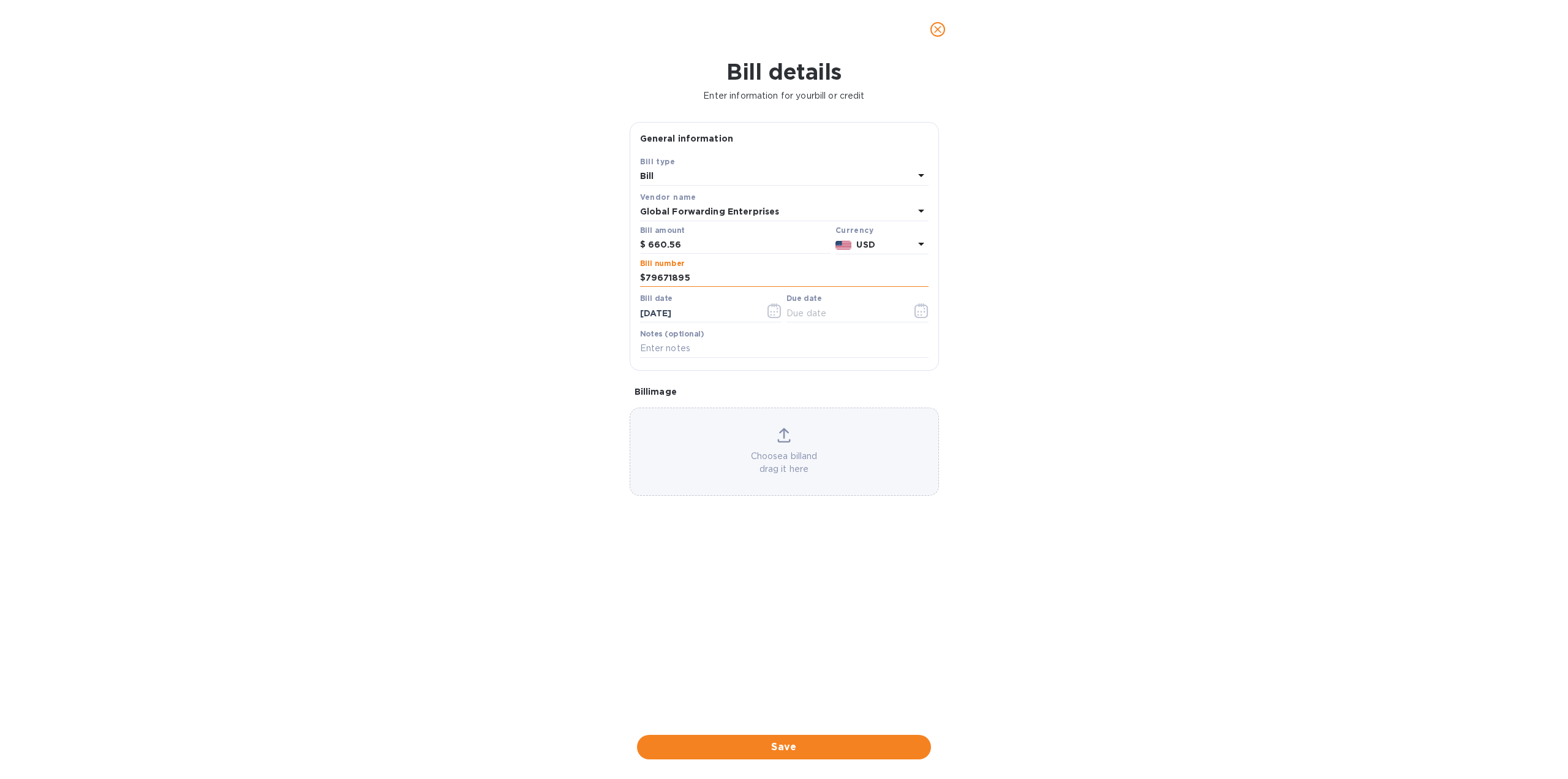
paste input "text"
type input "79671895"
click at [663, 309] on input "[DATE]" at bounding box center [698, 313] width 116 height 18
click at [779, 311] on icon "button" at bounding box center [774, 311] width 14 height 15
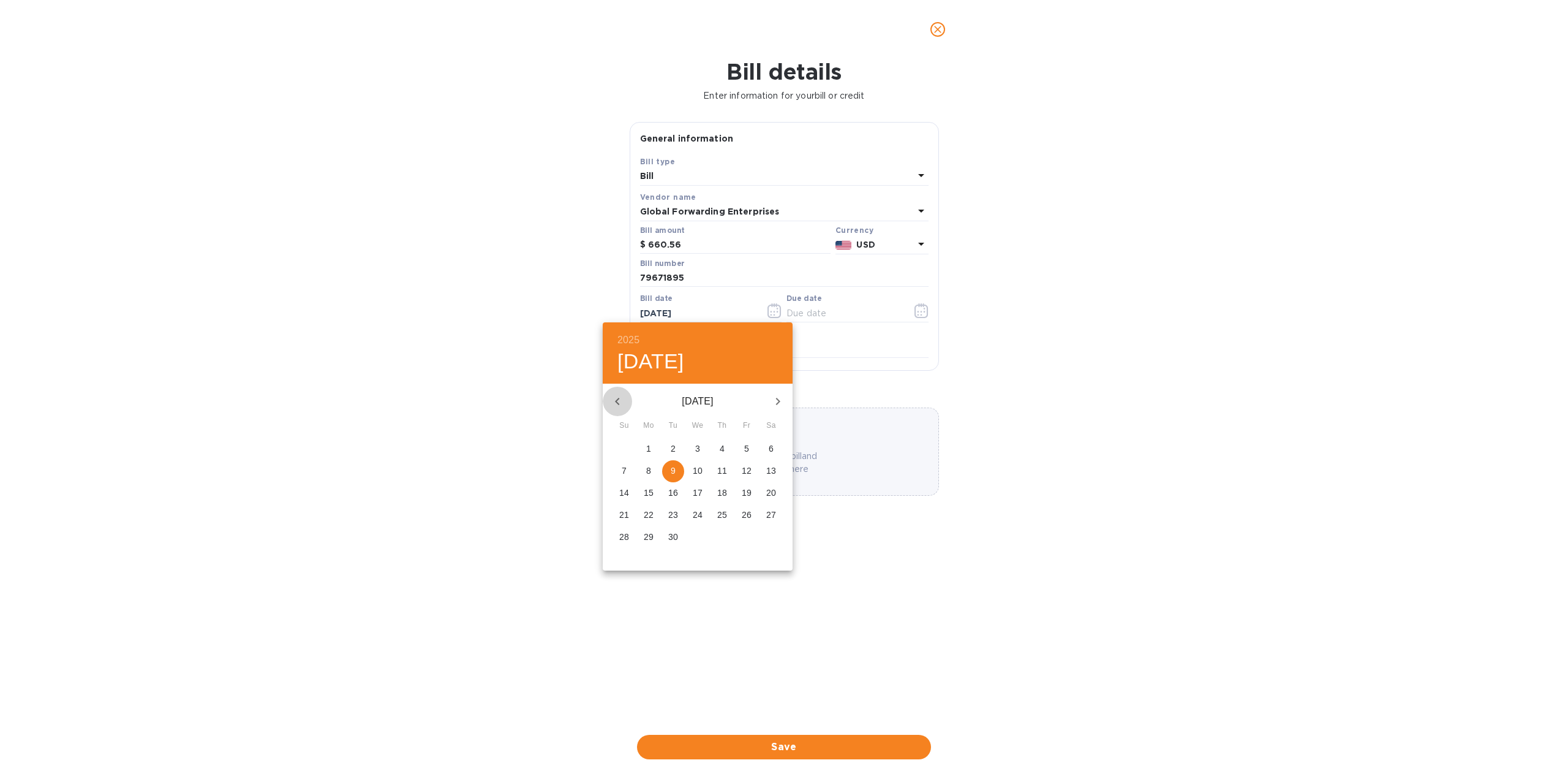
click at [618, 400] on icon "button" at bounding box center [618, 401] width 15 height 15
click at [745, 517] on p "22" at bounding box center [746, 515] width 10 height 13
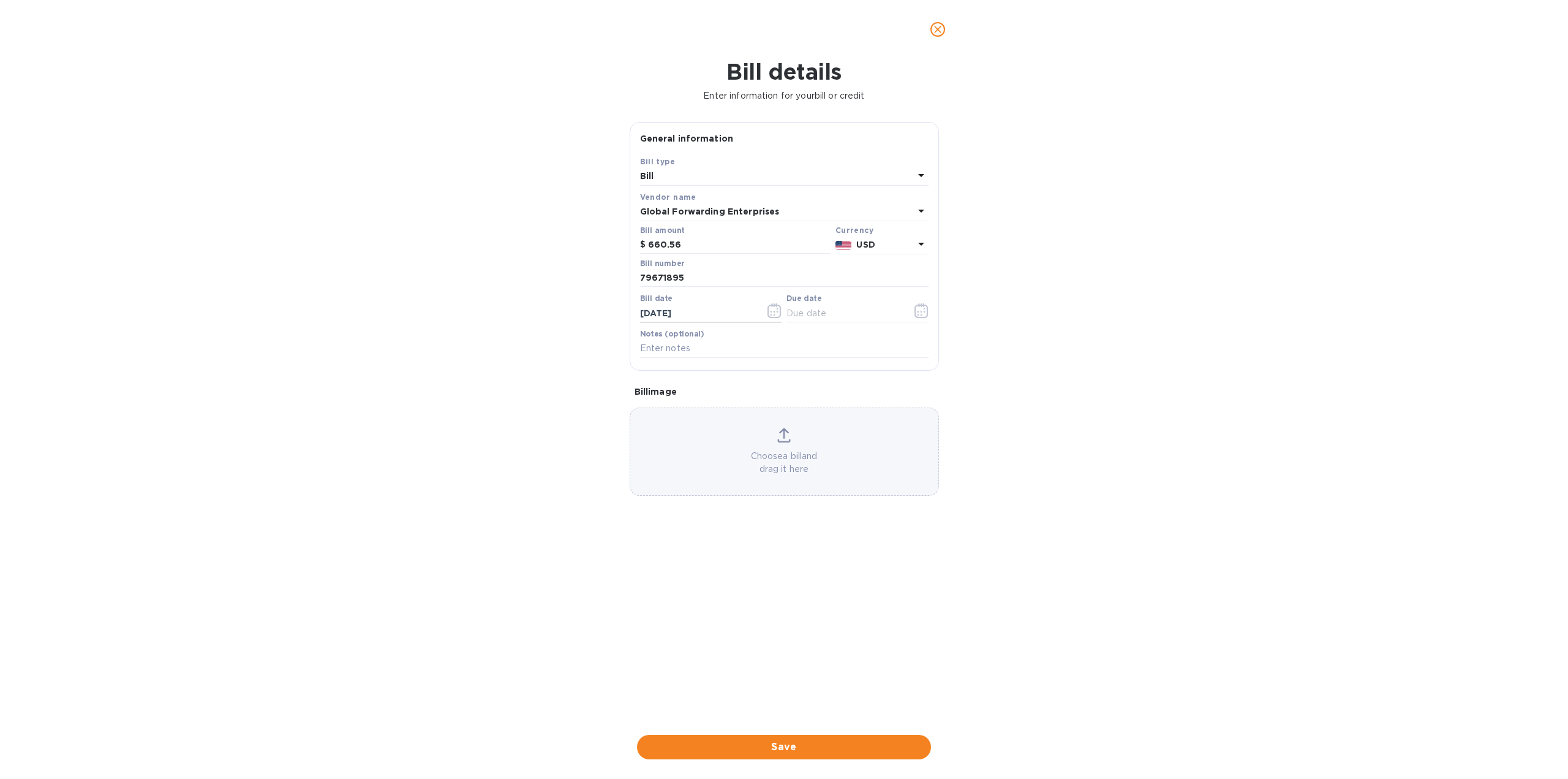
click at [711, 316] on input "[DATE]" at bounding box center [698, 313] width 116 height 18
click at [770, 312] on icon "button" at bounding box center [774, 311] width 14 height 15
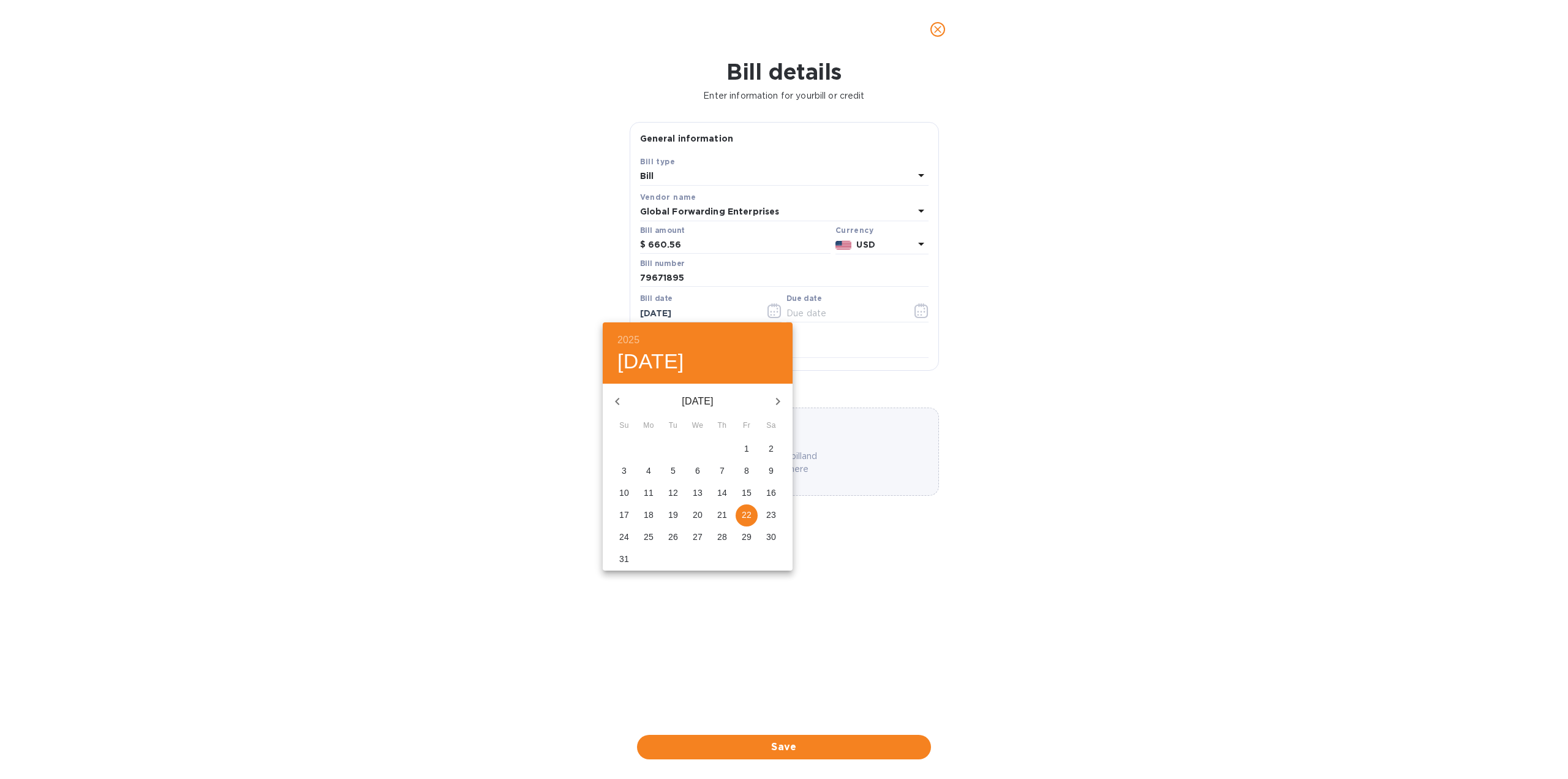
click at [724, 538] on p "28" at bounding box center [721, 537] width 10 height 13
type input "[DATE]"
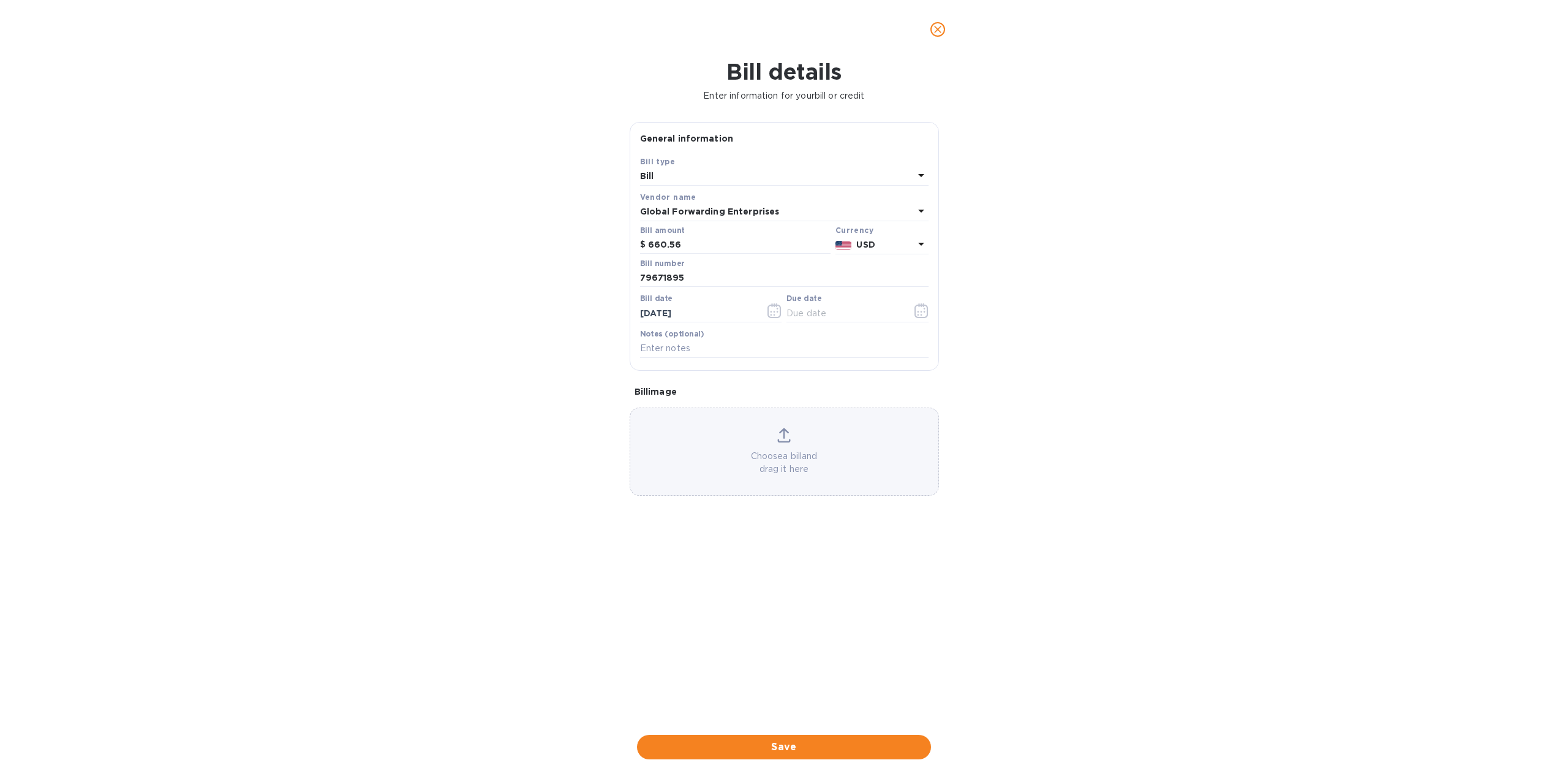
click at [827, 297] on div "Due date" at bounding box center [858, 308] width 142 height 28
click at [834, 316] on input "text" at bounding box center [844, 313] width 116 height 18
type input "[DATE]"
click at [771, 603] on form "General information Save Bill type [PERSON_NAME] name Global Forwarding Enterpr…" at bounding box center [784, 419] width 309 height 593
drag, startPoint x: 788, startPoint y: 750, endPoint x: 649, endPoint y: 191, distance: 576.0
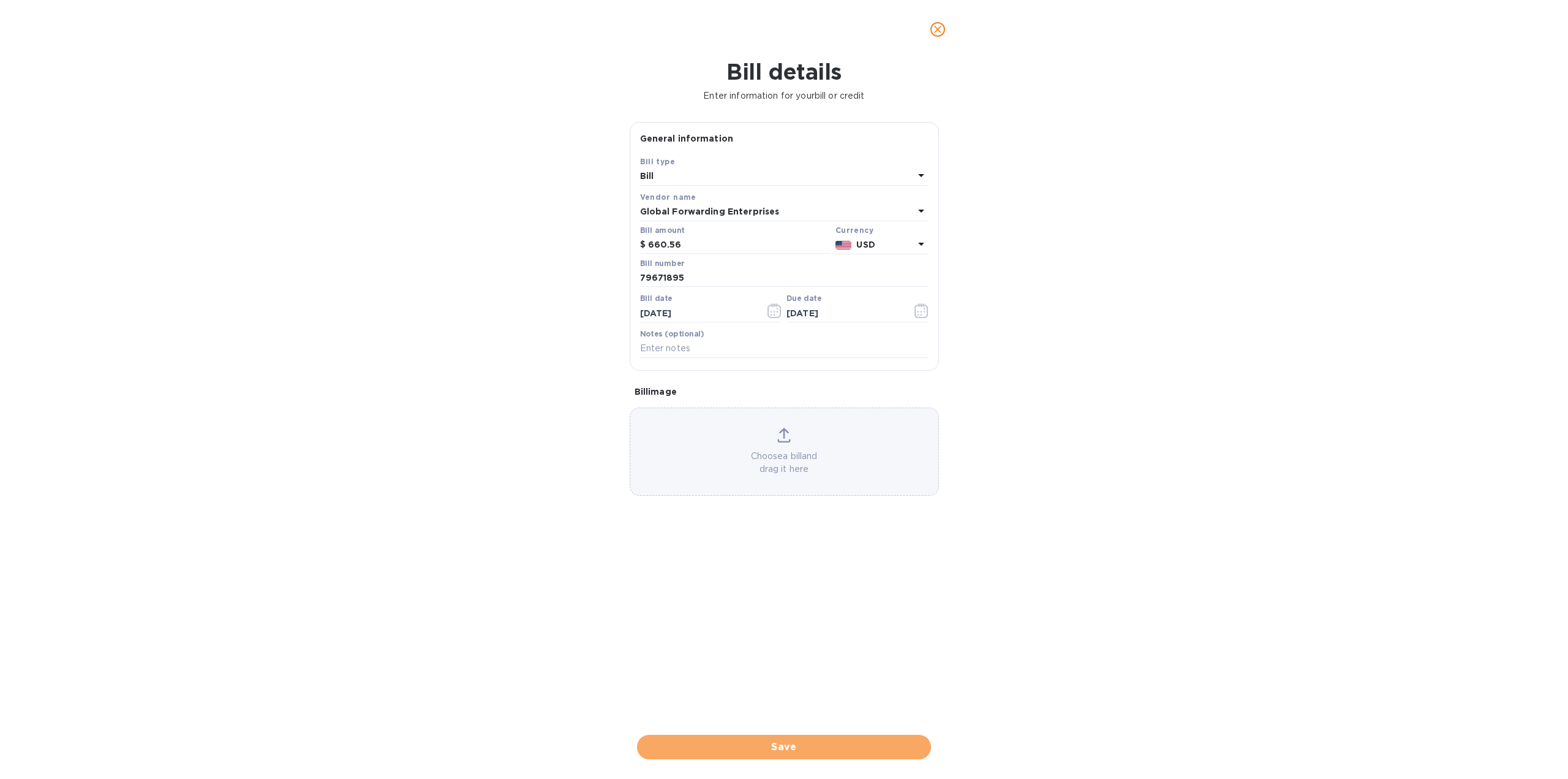
click at [648, 192] on div "Bill details Enter information for your bill or credit General information Save…" at bounding box center [784, 419] width 1568 height 720
click at [674, 150] on div "Save" at bounding box center [784, 155] width 298 height 10
click at [688, 181] on div "Bill" at bounding box center [777, 176] width 274 height 17
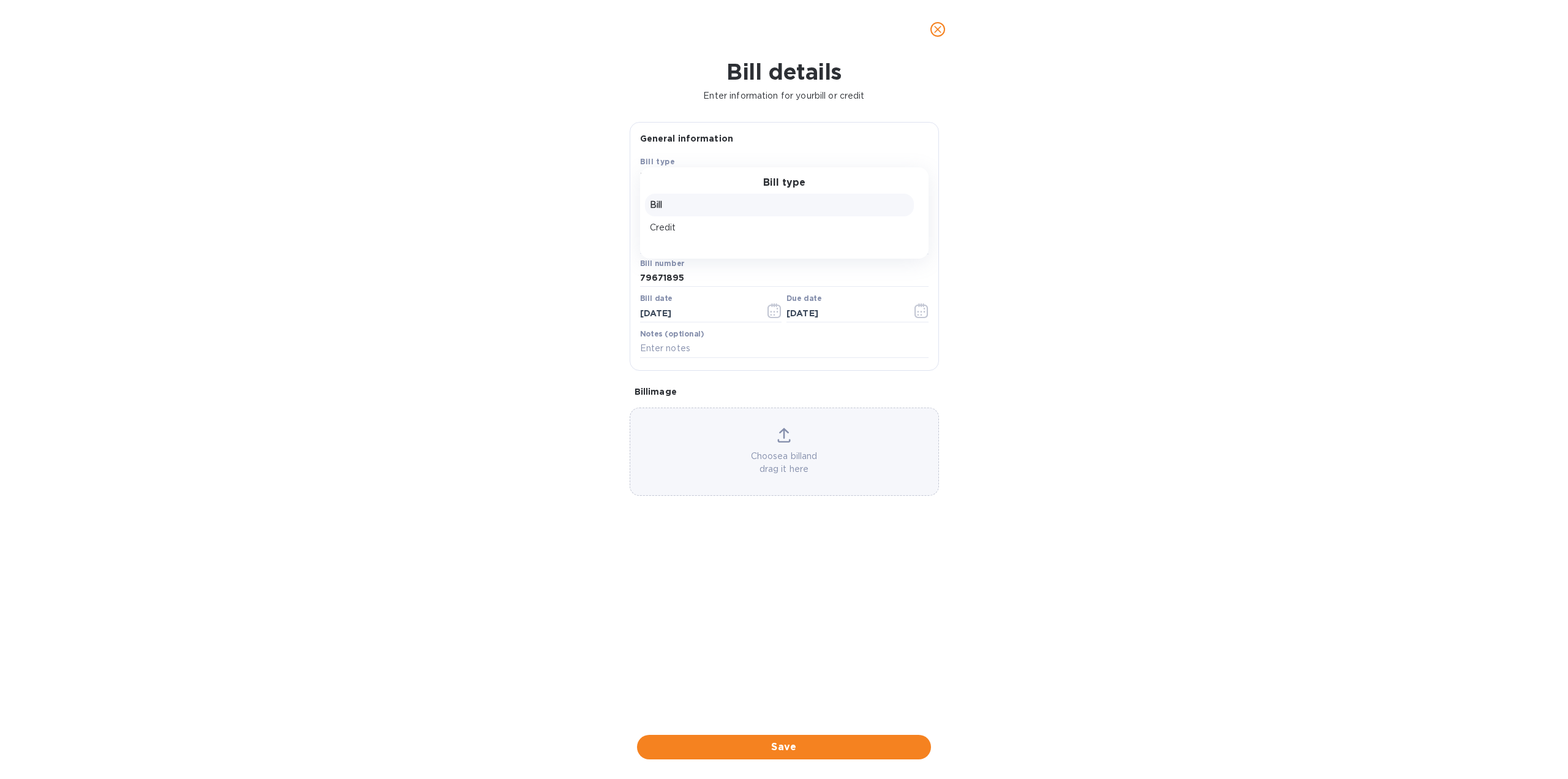
click at [662, 197] on div "Bill" at bounding box center [779, 205] width 269 height 23
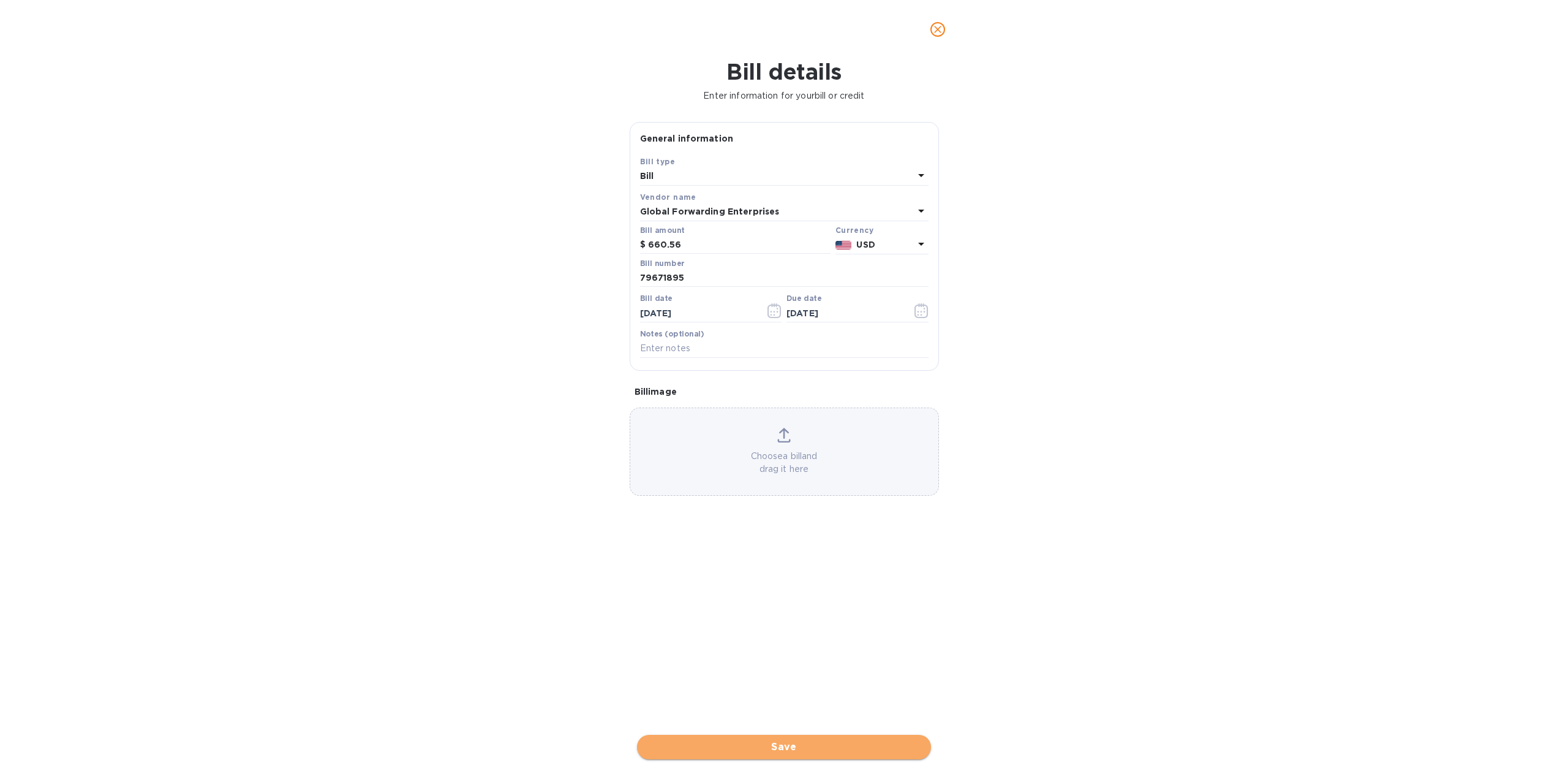
click at [761, 737] on button "Save" at bounding box center [783, 747] width 294 height 24
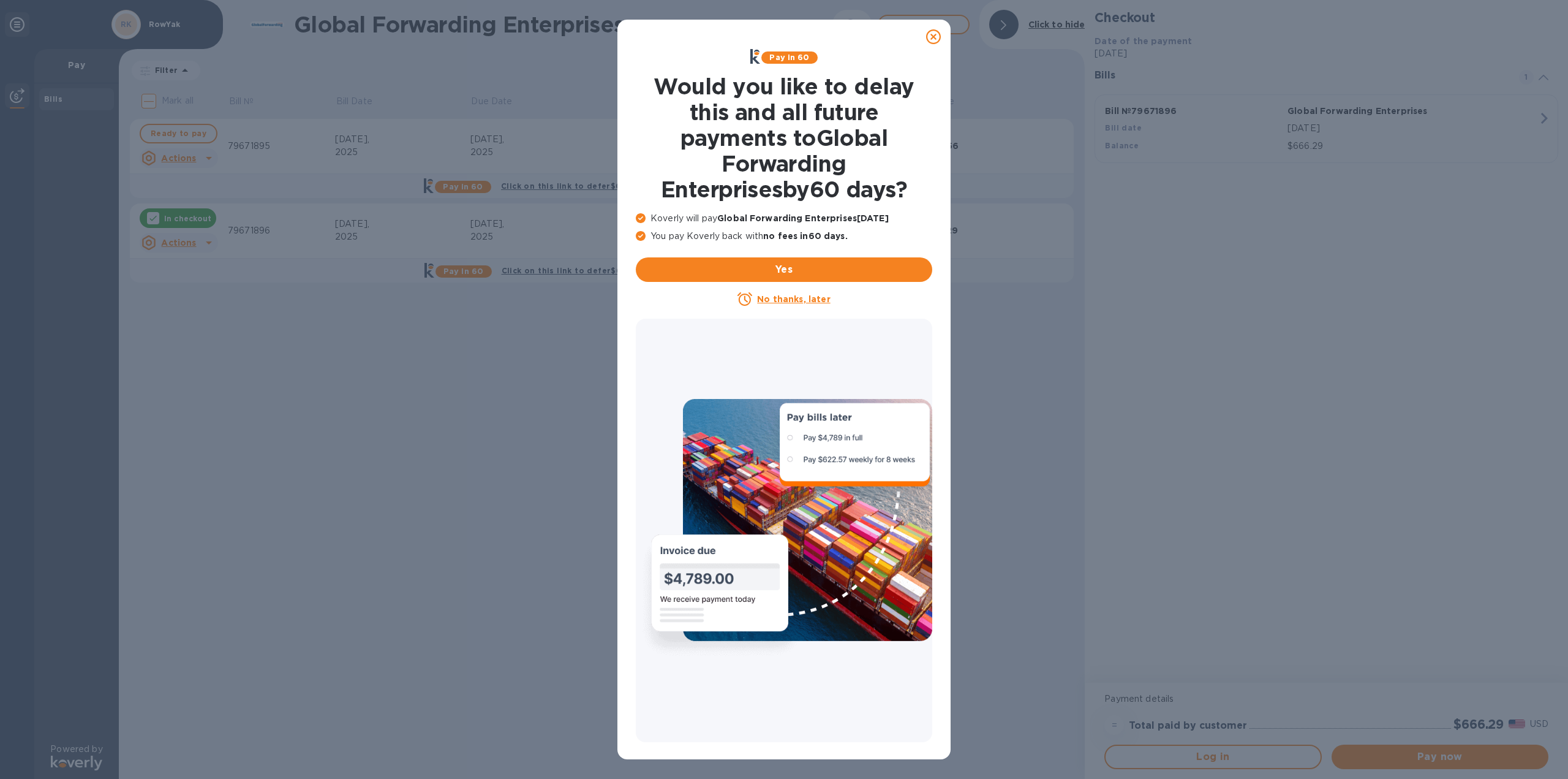
click at [780, 300] on u "No thanks, later" at bounding box center [794, 298] width 73 height 10
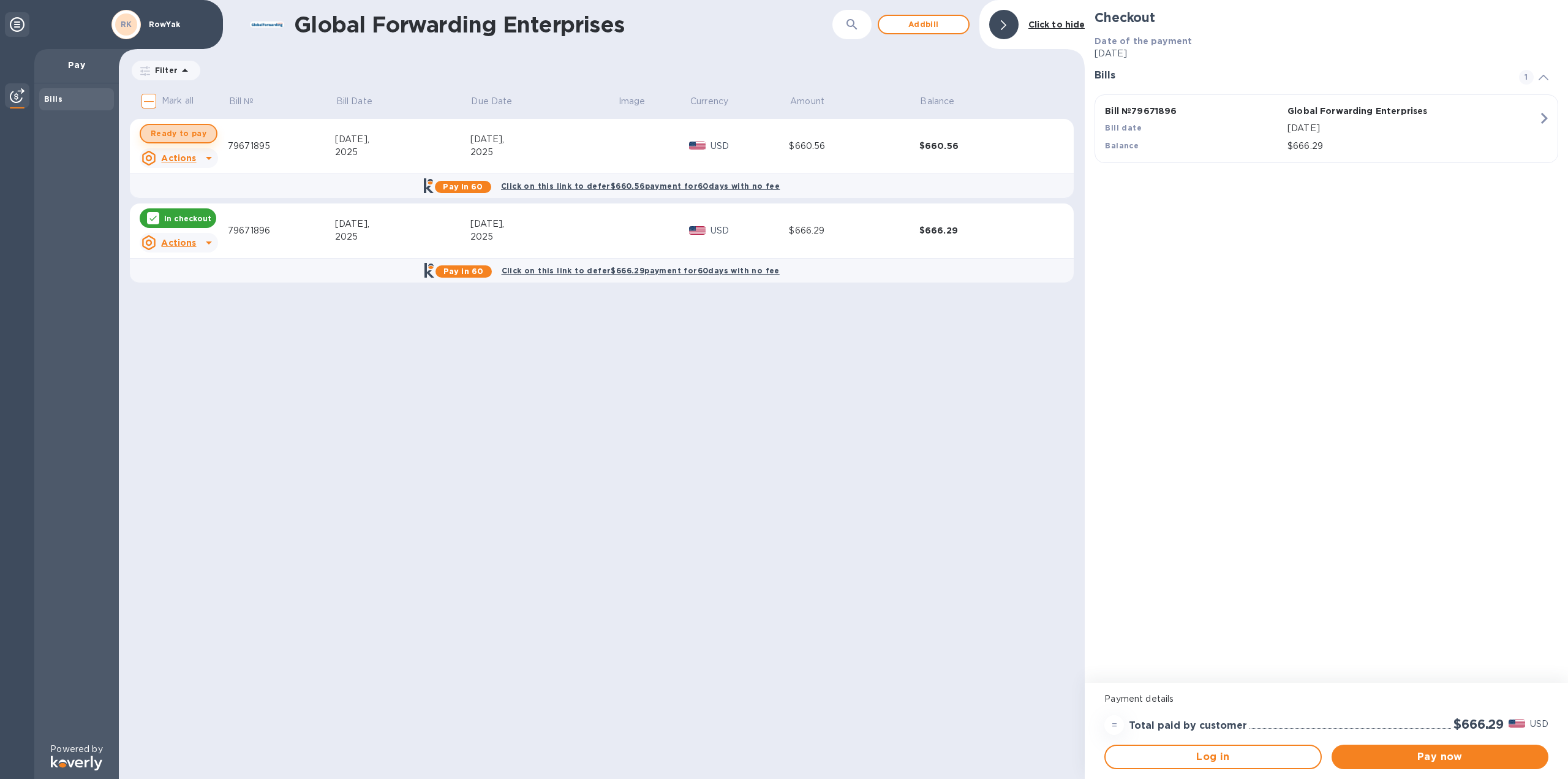
click at [180, 130] on span "Ready to pay" at bounding box center [179, 133] width 56 height 15
checkbox input "true"
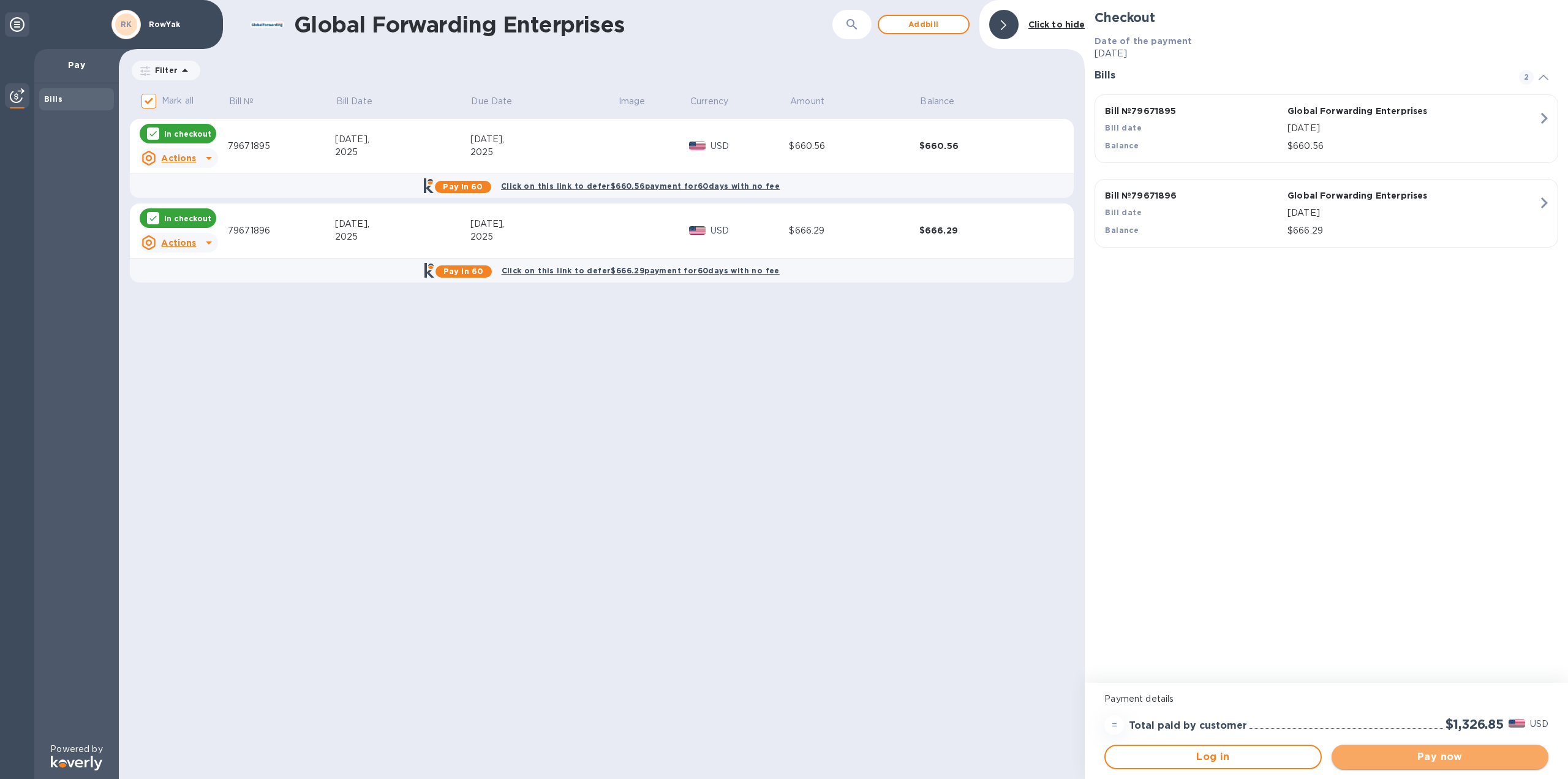
click at [1449, 766] on button "Pay now" at bounding box center [1440, 756] width 217 height 24
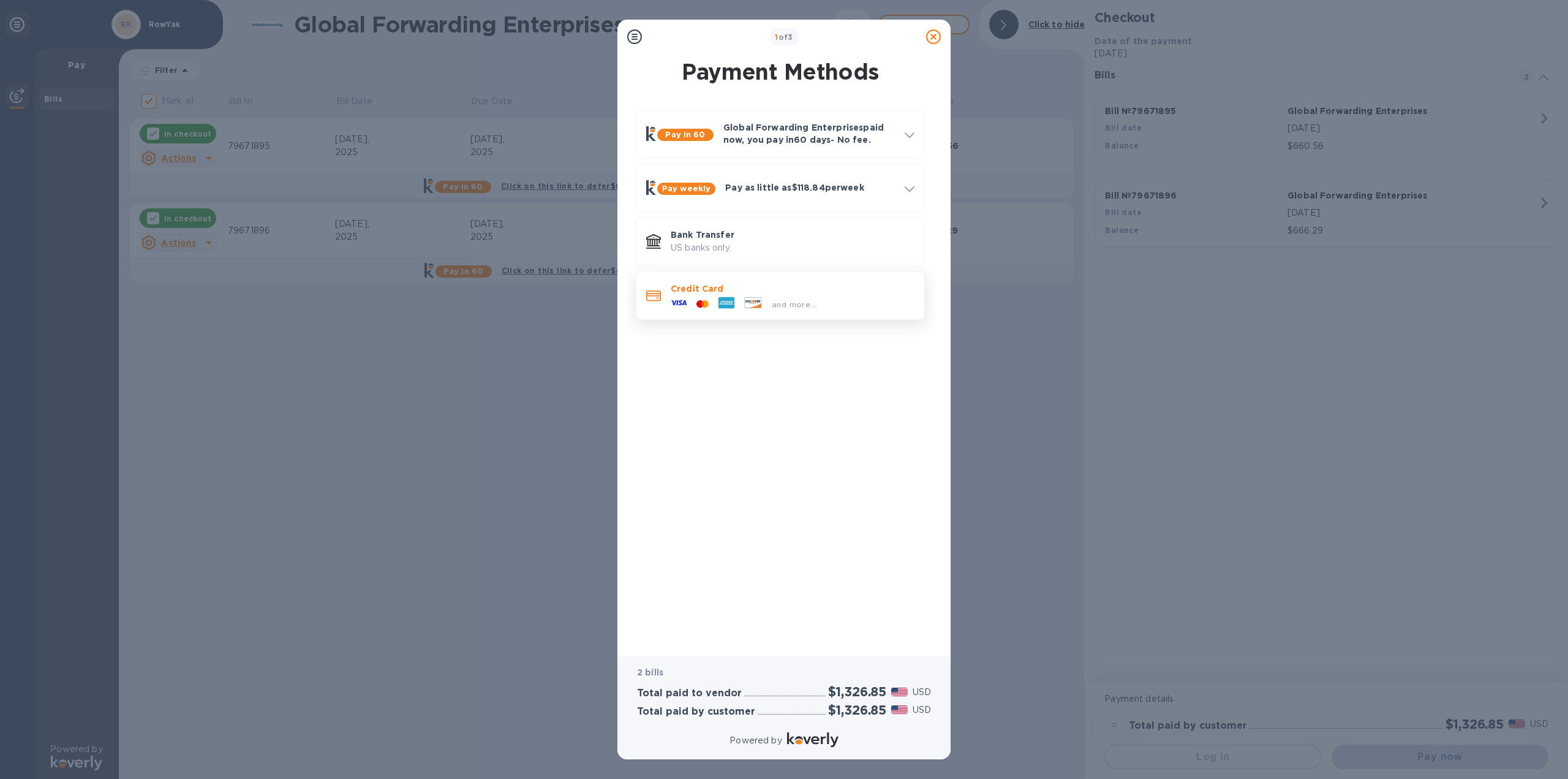
click at [777, 307] on span "and more..." at bounding box center [794, 304] width 45 height 9
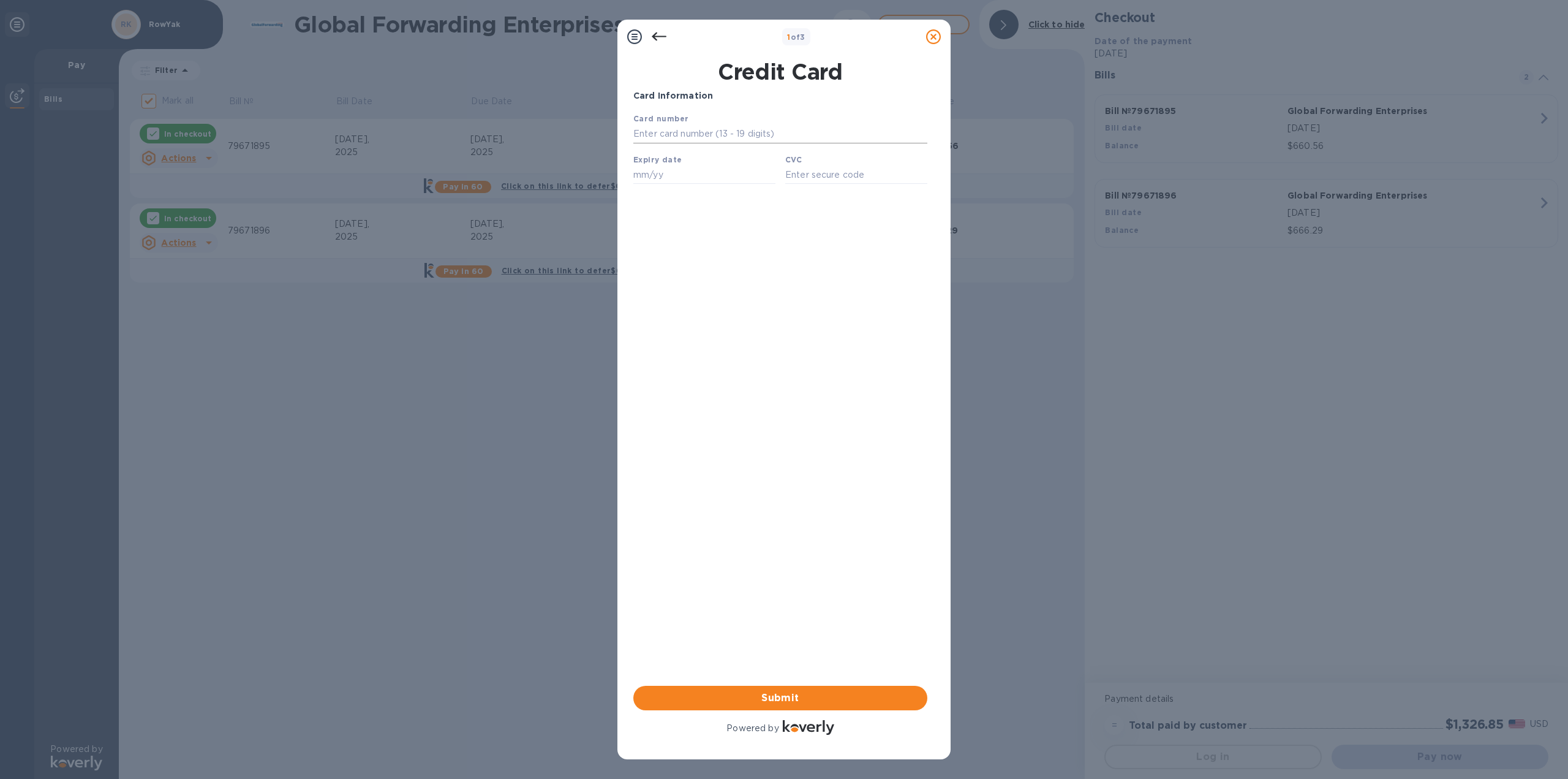
click at [706, 133] on input "text" at bounding box center [780, 134] width 294 height 18
type input "[CREDIT_CARD_NUMBER]"
type input "03/29"
type input "866"
click at [822, 700] on span "Submit" at bounding box center [780, 698] width 275 height 15
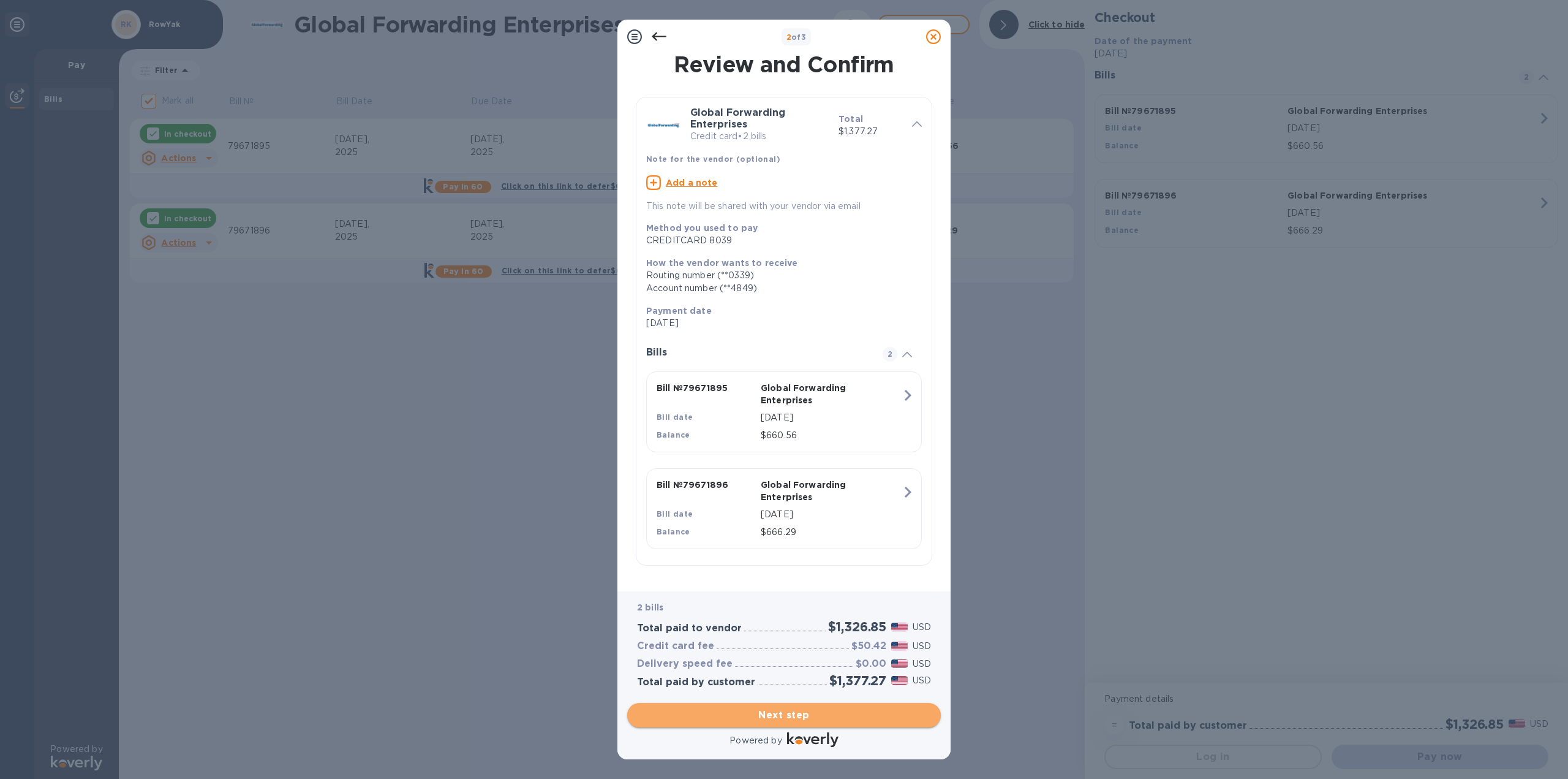
click at [892, 717] on span "Next step" at bounding box center [783, 715] width 294 height 15
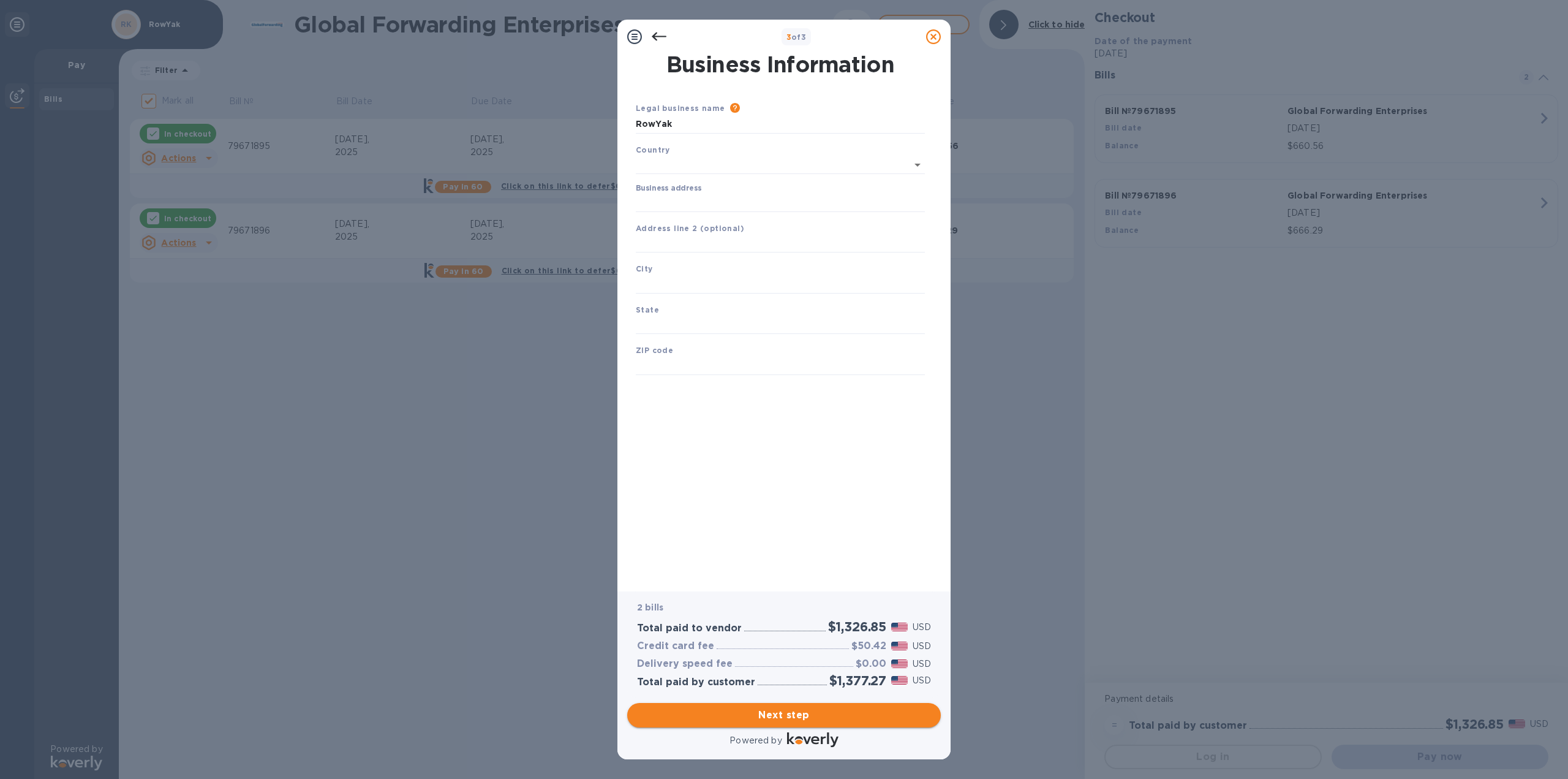
type input "[GEOGRAPHIC_DATA]"
click at [711, 202] on input "Business address" at bounding box center [780, 200] width 289 height 18
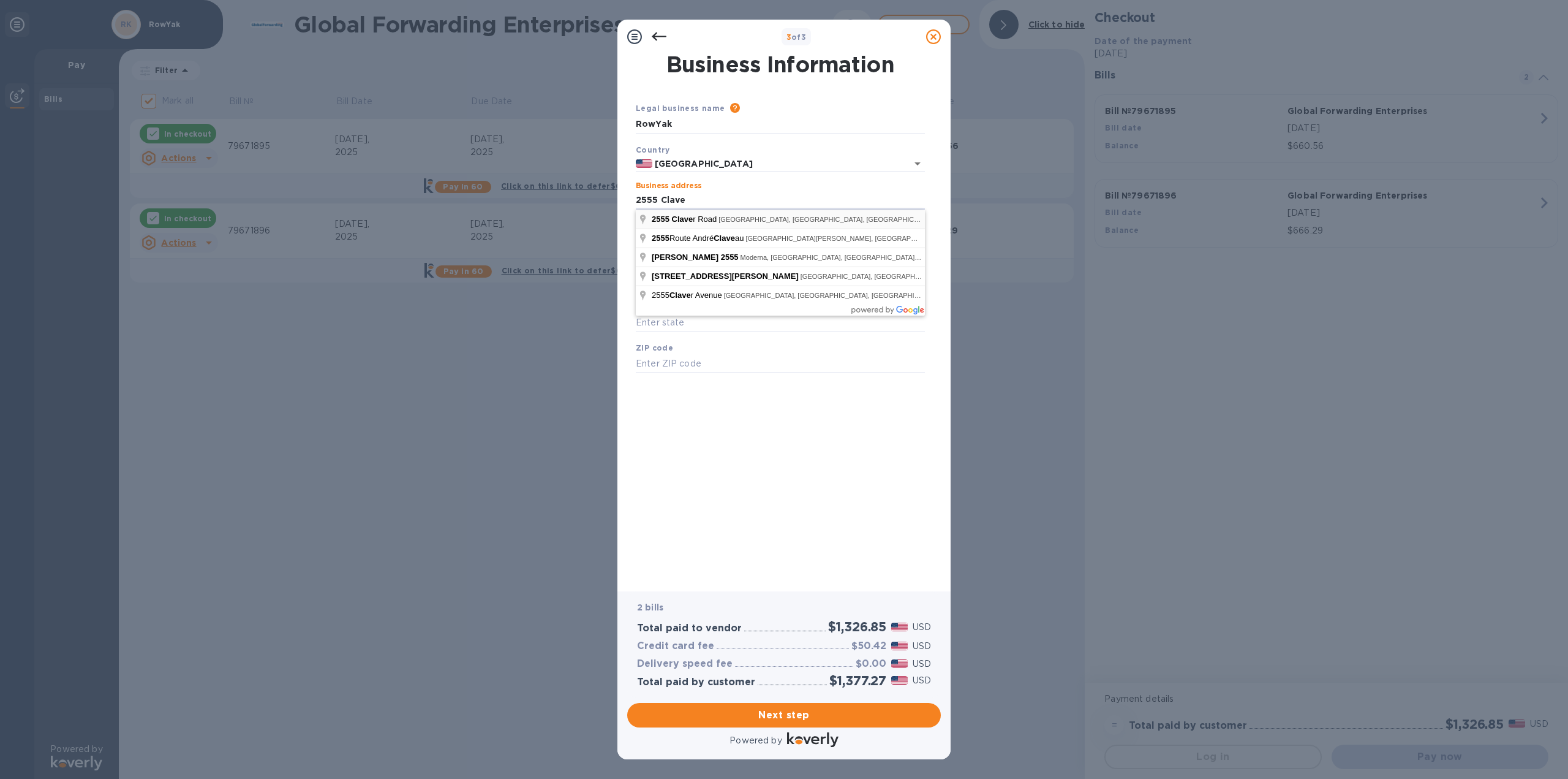
type input "[STREET_ADDRESS]"
type input "[GEOGRAPHIC_DATA]"
type input "OH"
type input "44118"
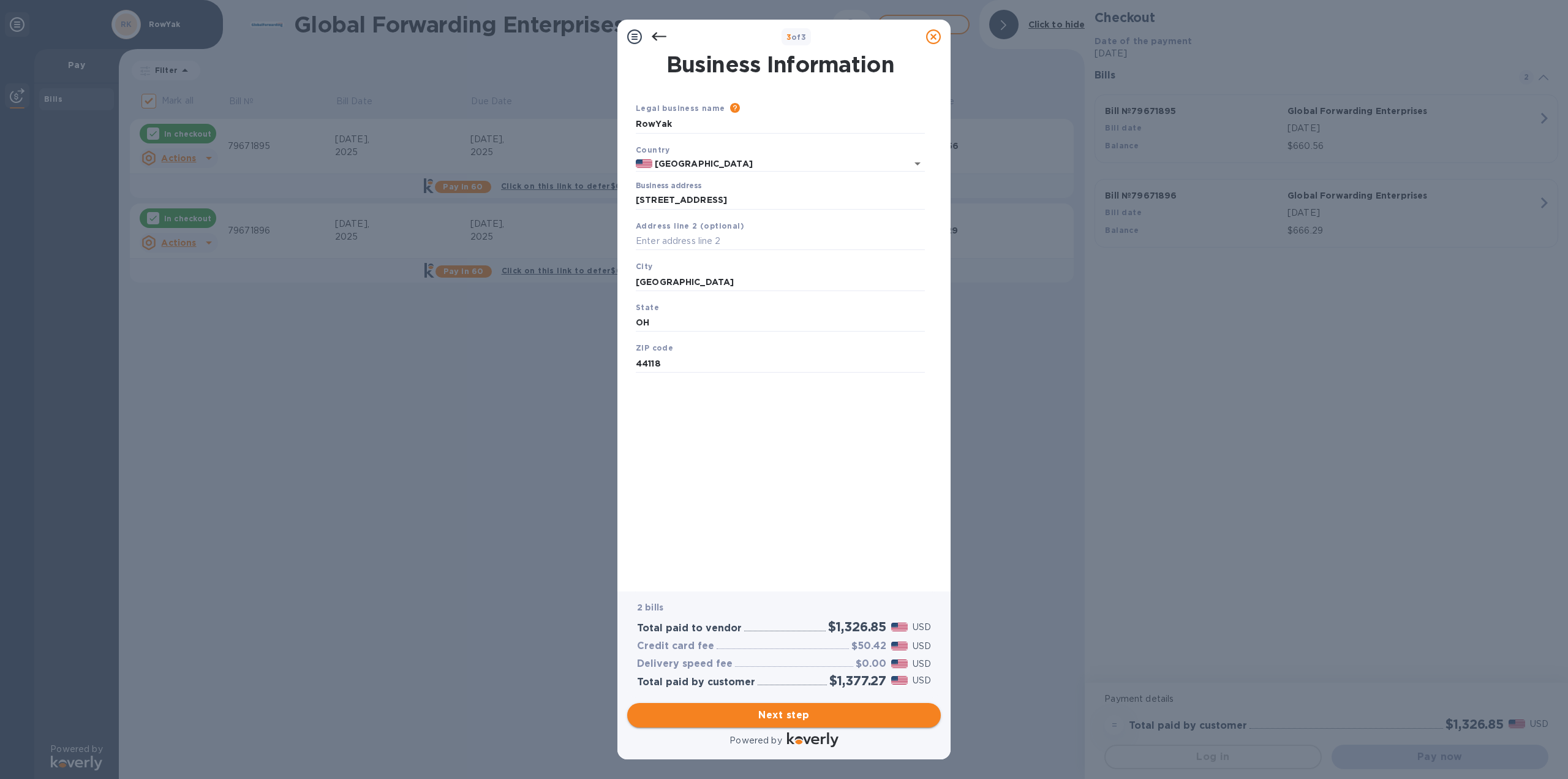
click at [743, 713] on span "Next step" at bounding box center [783, 715] width 294 height 15
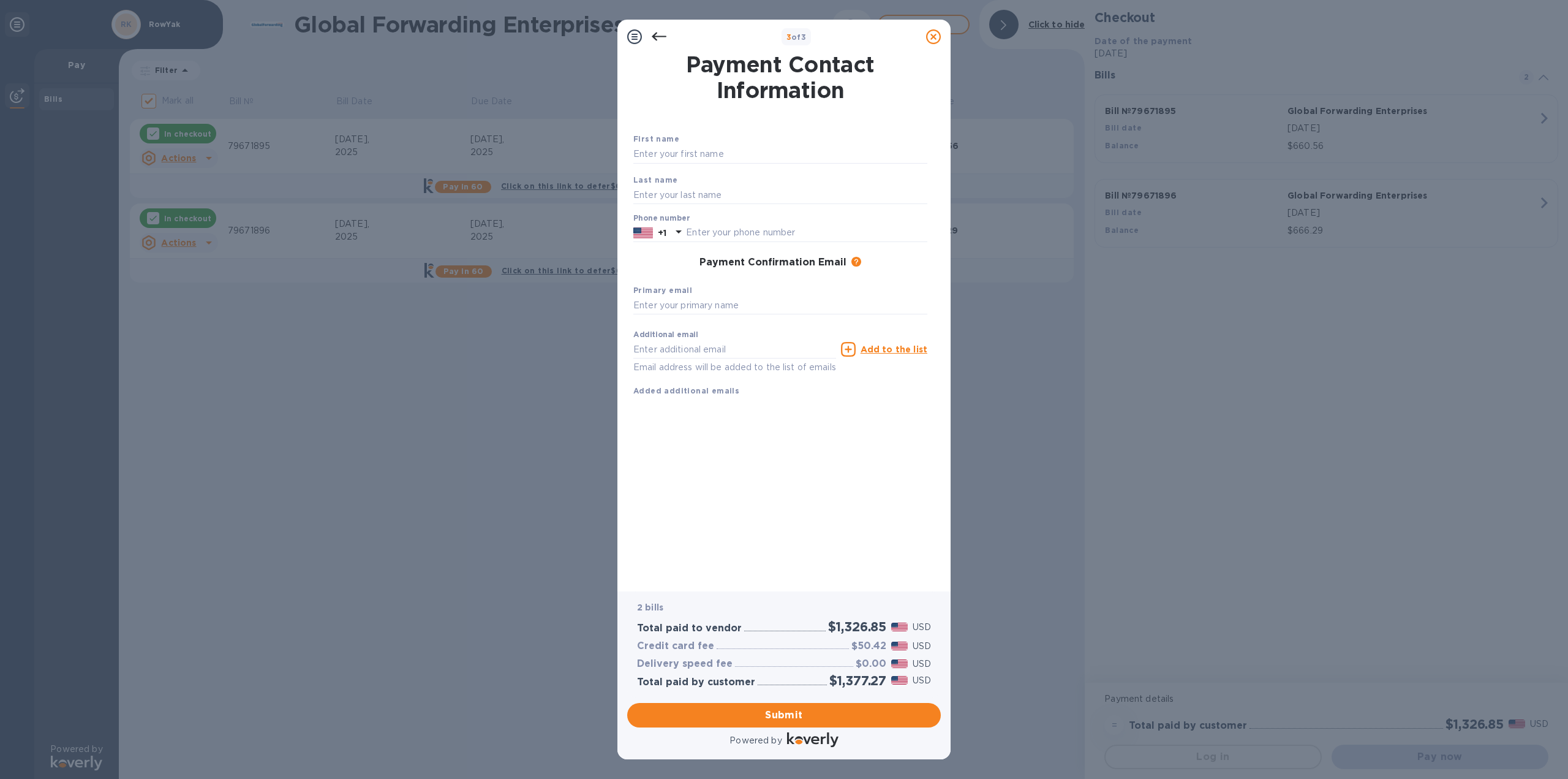
drag, startPoint x: 784, startPoint y: 168, endPoint x: 778, endPoint y: 159, distance: 10.8
click at [783, 169] on div "Last name" at bounding box center [780, 189] width 304 height 41
click at [778, 159] on input "text" at bounding box center [780, 154] width 294 height 18
type input "[PERSON_NAME]"
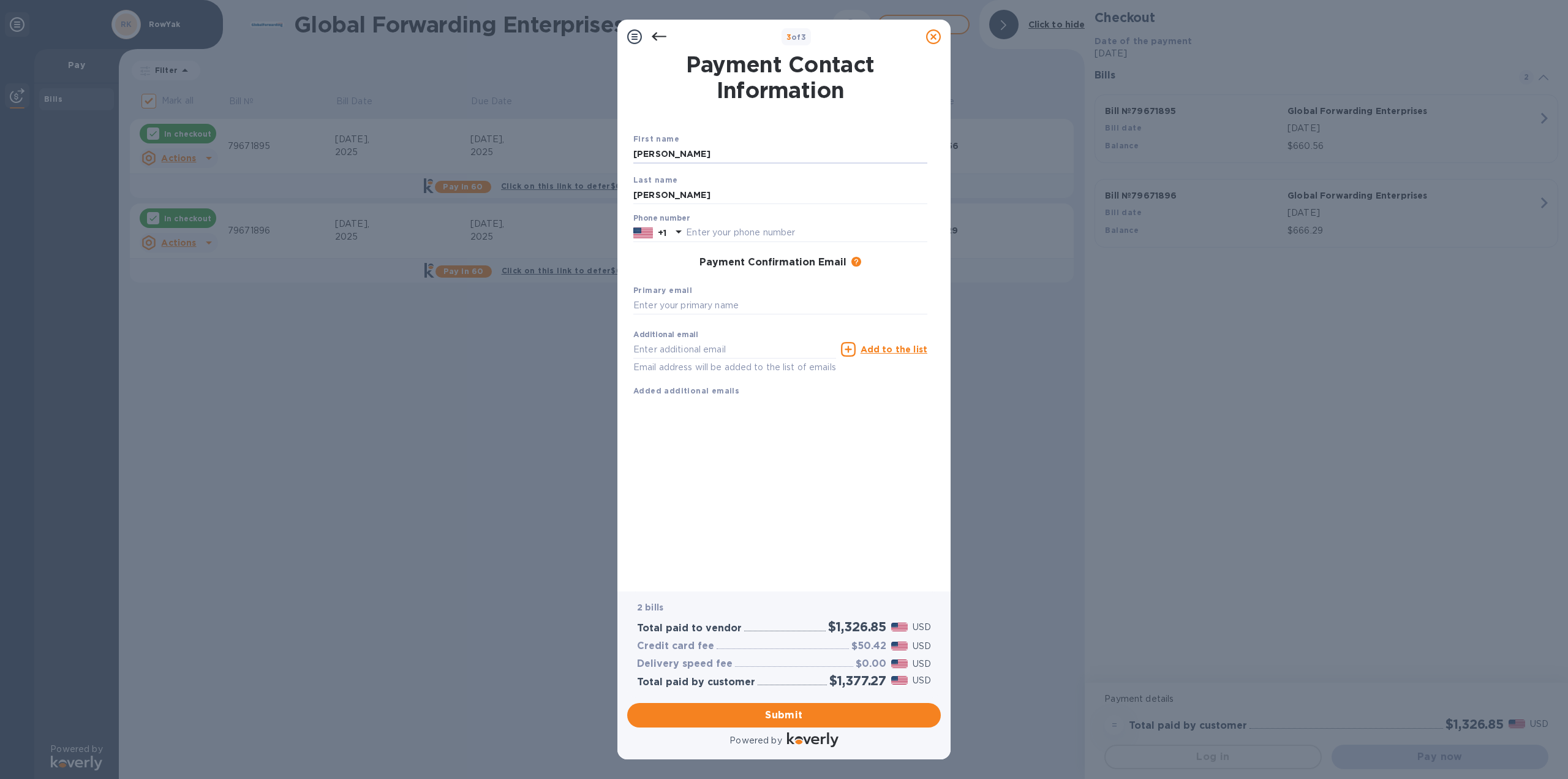
type input "2166508041"
type input "[EMAIL_ADDRESS][DOMAIN_NAME]"
click at [758, 306] on input "text" at bounding box center [780, 306] width 294 height 18
click at [746, 345] on input "[EMAIL_ADDRESS][DOMAIN_NAME]" at bounding box center [734, 349] width 202 height 18
click at [764, 305] on input "text" at bounding box center [780, 306] width 294 height 18
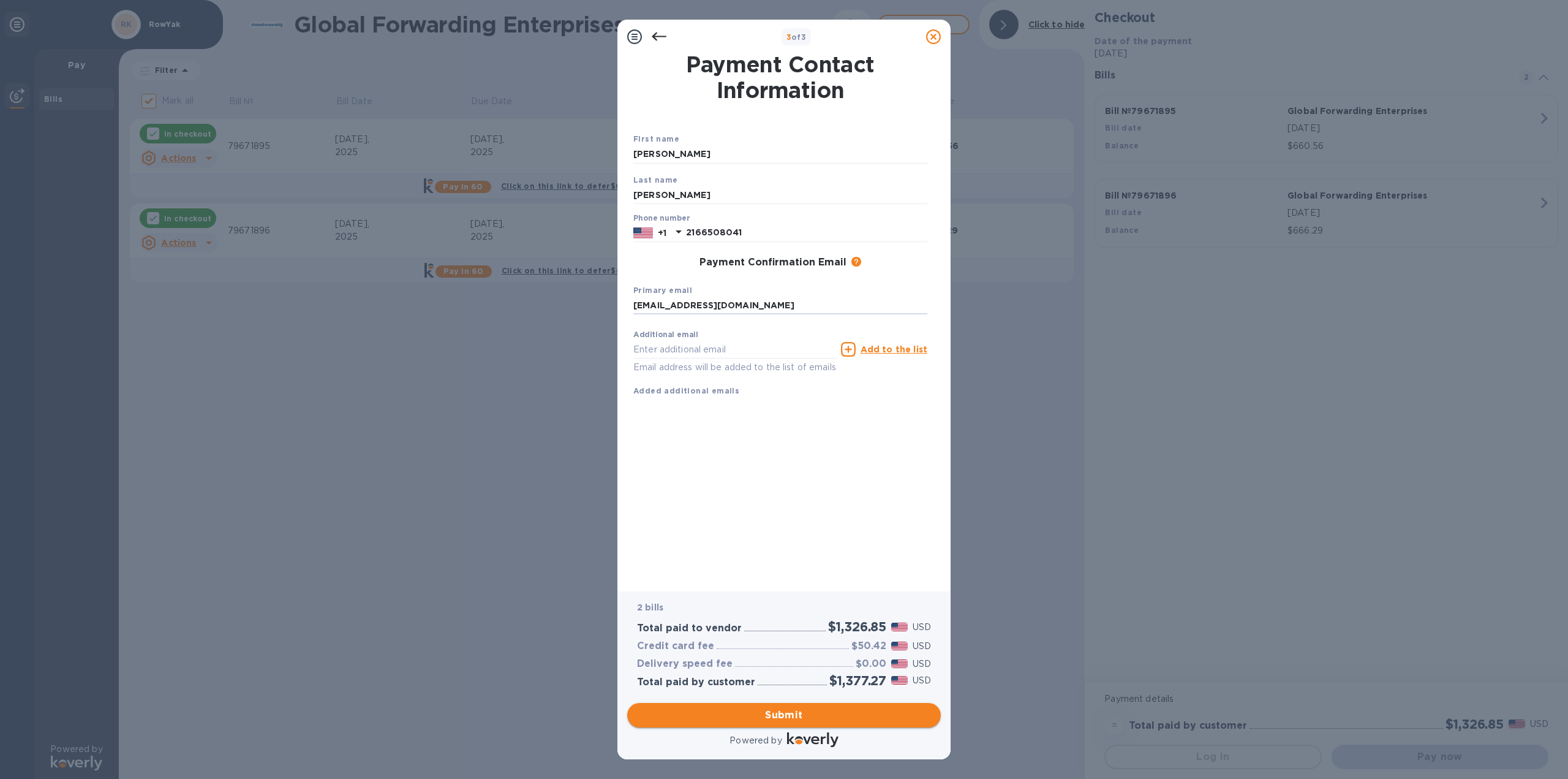
type input "[EMAIL_ADDRESS][DOMAIN_NAME]"
click at [867, 718] on span "Submit" at bounding box center [783, 715] width 294 height 15
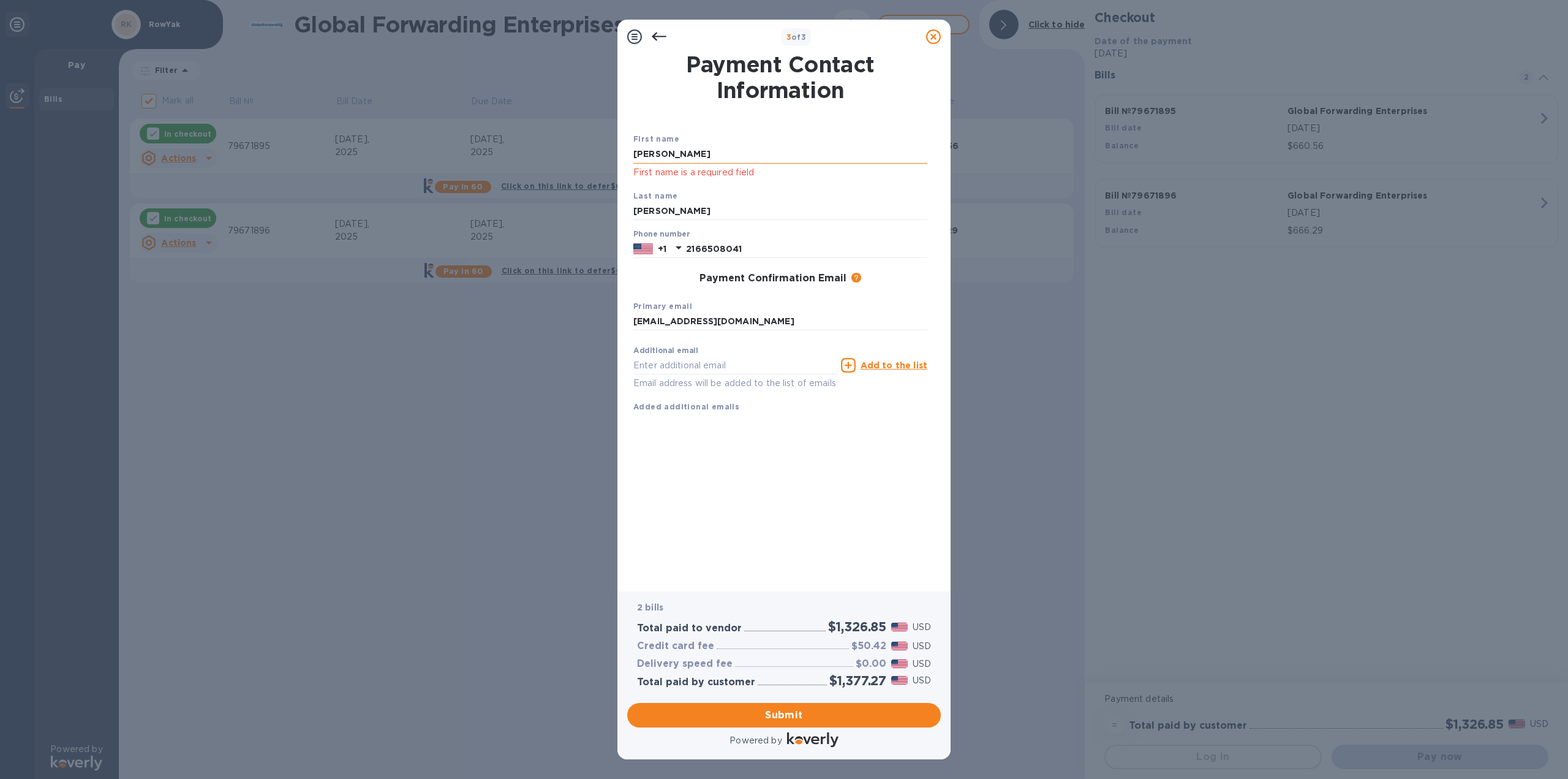
drag, startPoint x: 771, startPoint y: 144, endPoint x: 764, endPoint y: 150, distance: 9.2
click at [767, 145] on div "First name [PERSON_NAME] First name is a required field" at bounding box center [780, 155] width 304 height 57
click at [764, 150] on input "[PERSON_NAME]" at bounding box center [780, 154] width 294 height 18
drag, startPoint x: 760, startPoint y: 152, endPoint x: 753, endPoint y: 155, distance: 7.6
click at [759, 152] on input "[PERSON_NAME]" at bounding box center [780, 154] width 294 height 18
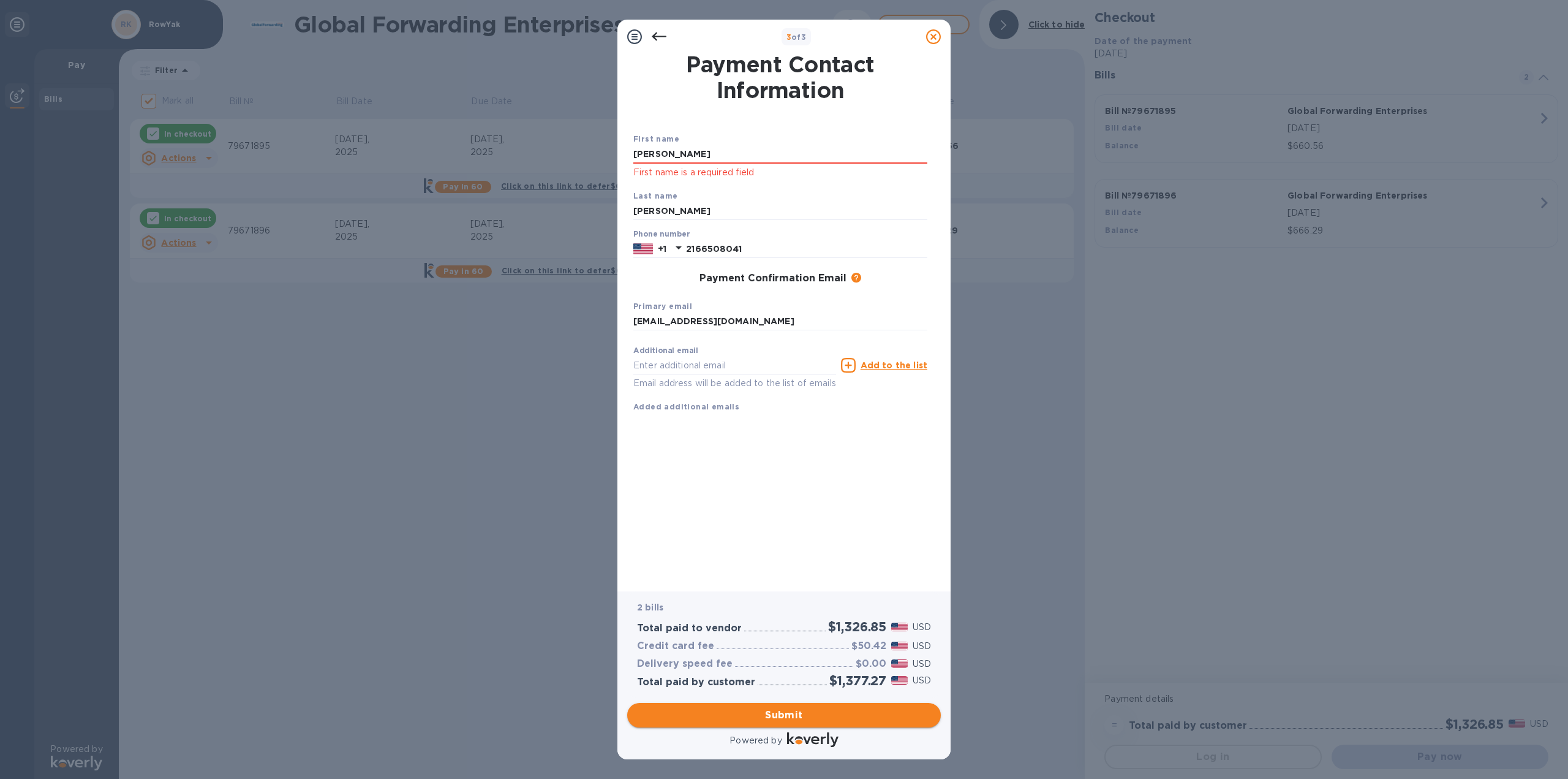
click at [808, 705] on button "Submit" at bounding box center [784, 714] width 314 height 24
click at [757, 155] on input "[PERSON_NAME]" at bounding box center [780, 154] width 294 height 18
type input "[PERSON_NAME]"
drag, startPoint x: 713, startPoint y: 147, endPoint x: 617, endPoint y: 127, distance: 98.1
click at [618, 127] on div "Payment Contact Information First name [PERSON_NAME] First name is a required f…" at bounding box center [784, 322] width 333 height 537
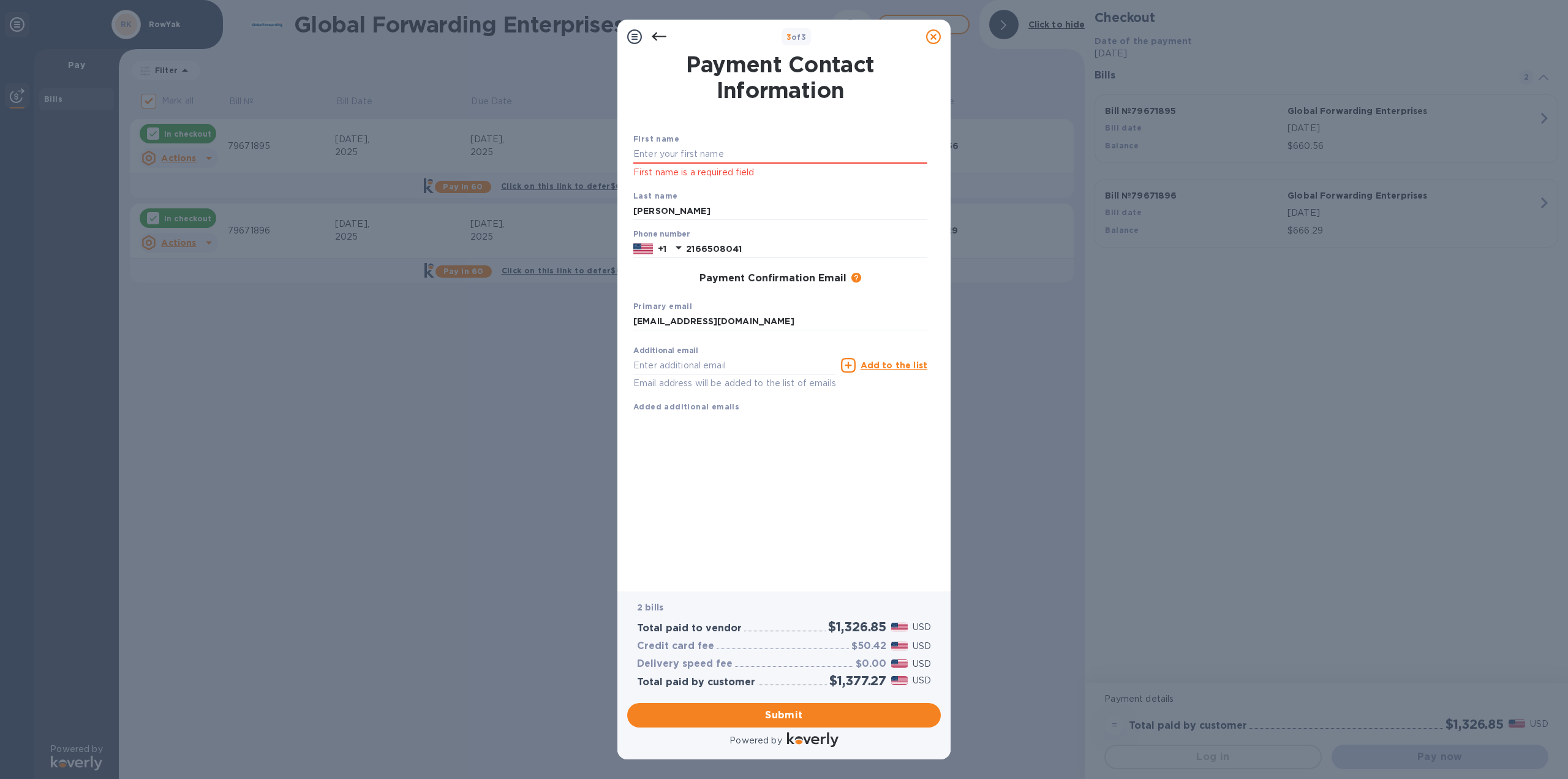
click at [777, 575] on div "Payment Contact Information First name First name is a required field Last name…" at bounding box center [783, 316] width 301 height 525
click at [723, 155] on input "text" at bounding box center [780, 154] width 294 height 18
click at [671, 161] on input "text" at bounding box center [780, 154] width 294 height 18
click at [663, 149] on input "text" at bounding box center [780, 154] width 294 height 18
type input "[PERSON_NAME]"
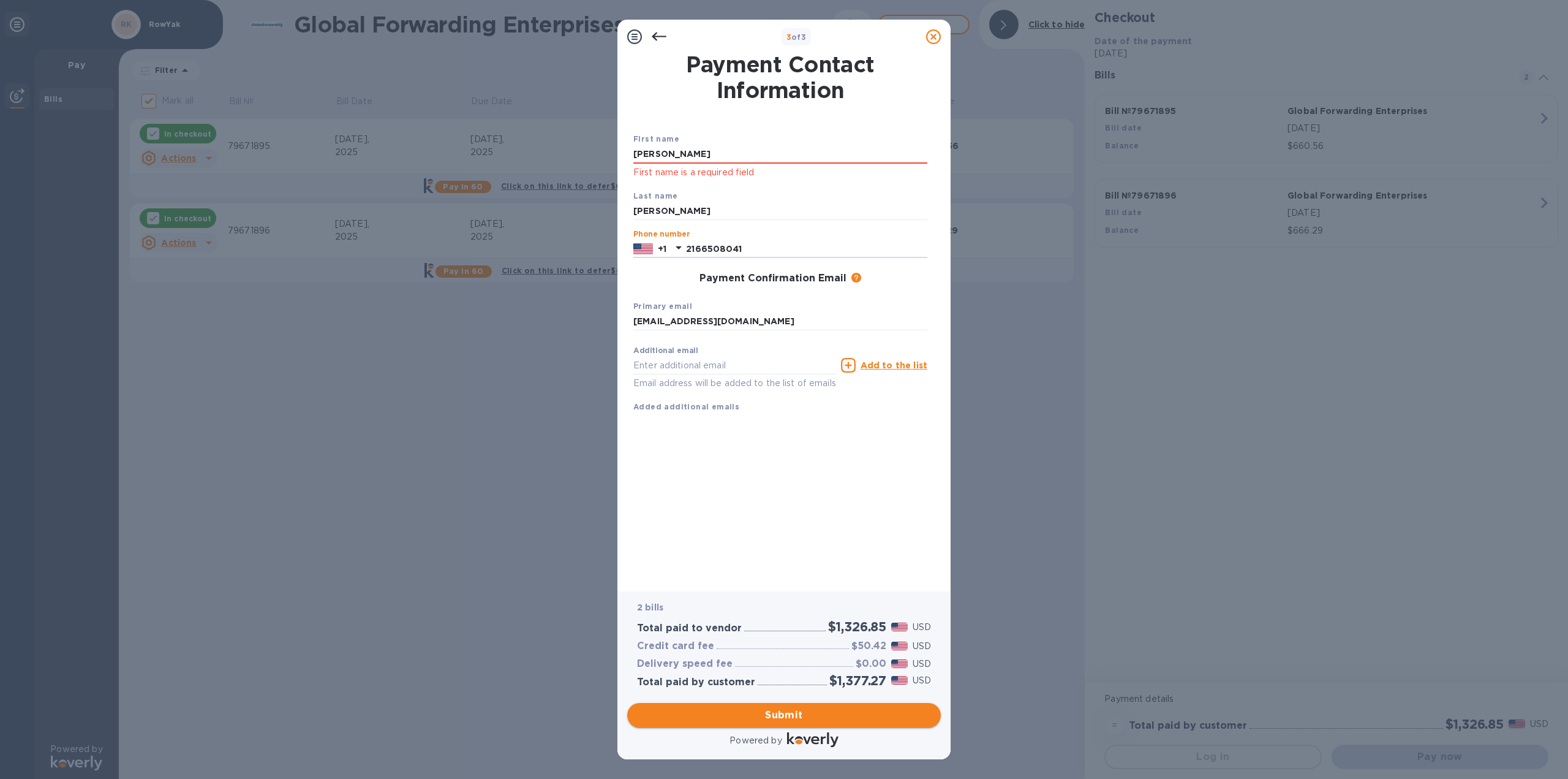
click at [724, 708] on span "Submit" at bounding box center [783, 715] width 294 height 15
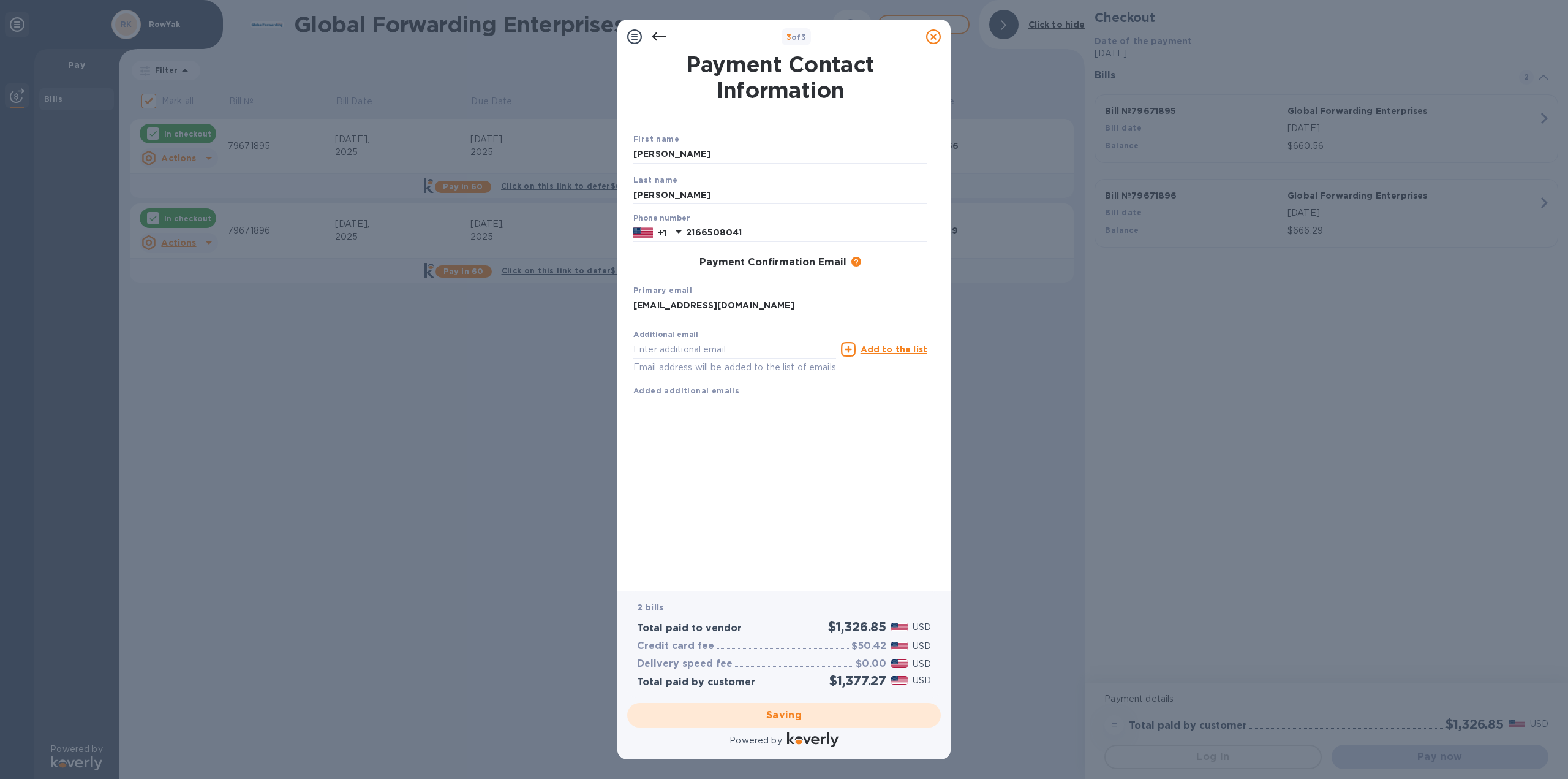
checkbox input "false"
